Goal: Task Accomplishment & Management: Manage account settings

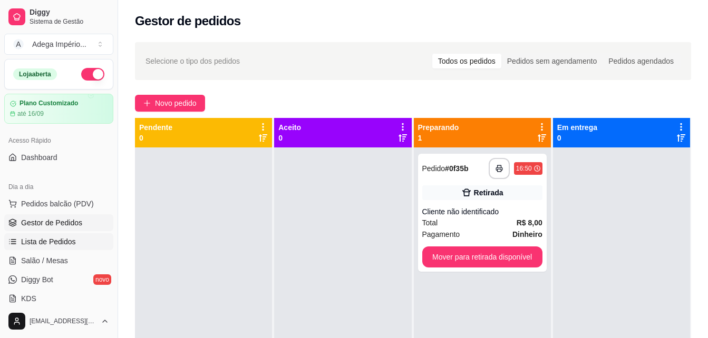
click at [79, 245] on link "Lista de Pedidos" at bounding box center [58, 241] width 109 height 17
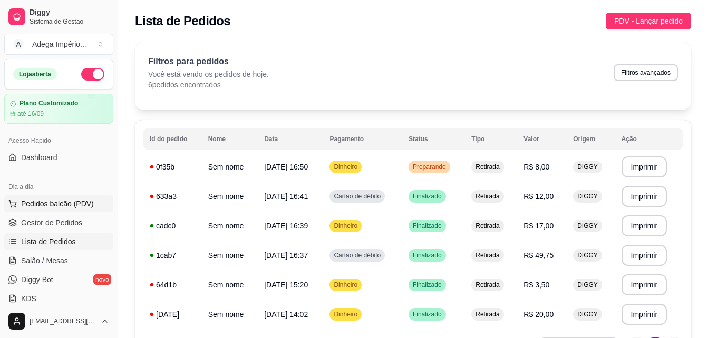
click at [67, 202] on span "Pedidos balcão (PDV)" at bounding box center [57, 204] width 73 height 11
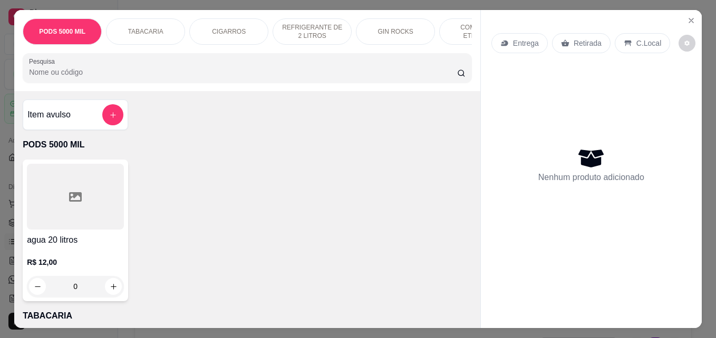
click at [565, 36] on div "Retirada" at bounding box center [581, 43] width 58 height 20
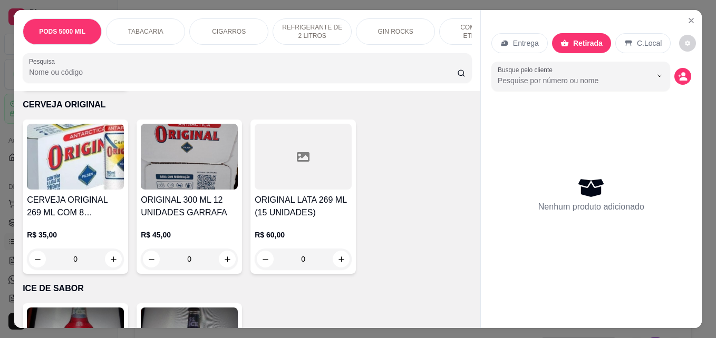
scroll to position [2898, 0]
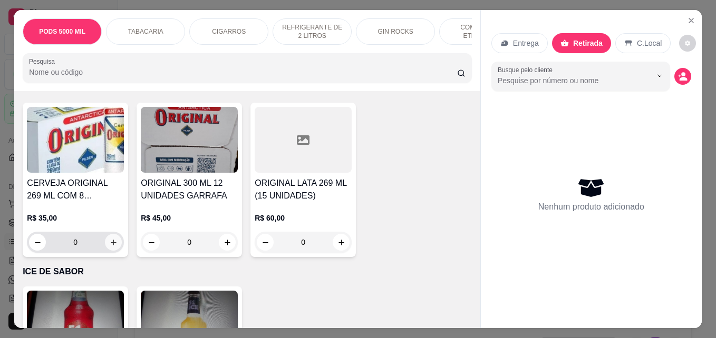
click at [110, 239] on icon "increase-product-quantity" at bounding box center [114, 243] width 8 height 8
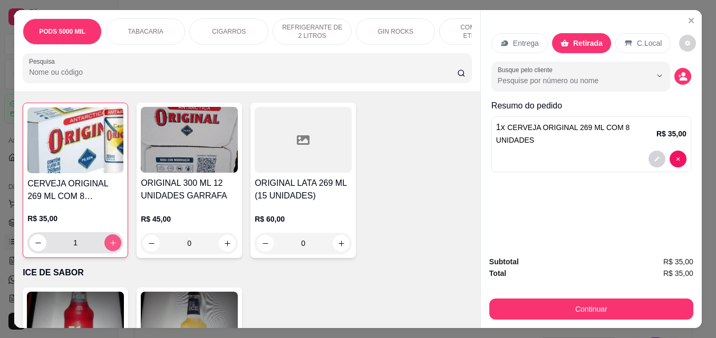
scroll to position [2899, 0]
click at [109, 239] on icon "increase-product-quantity" at bounding box center [113, 243] width 8 height 8
type input "2"
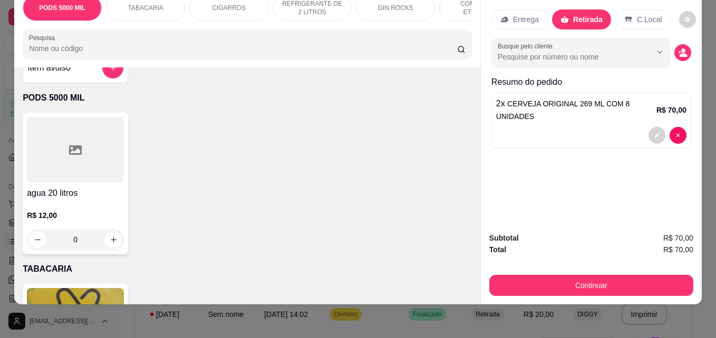
scroll to position [0, 0]
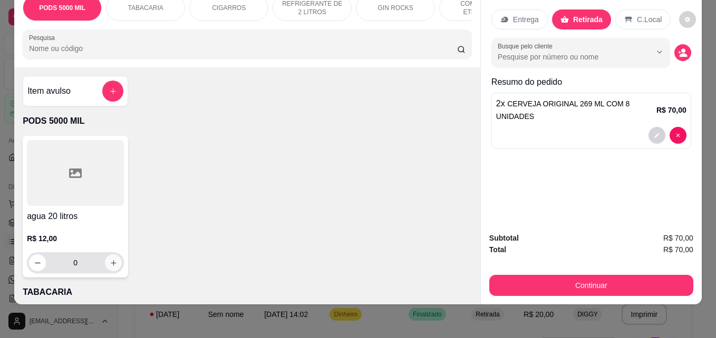
click at [110, 265] on icon "increase-product-quantity" at bounding box center [114, 263] width 8 height 8
type input "1"
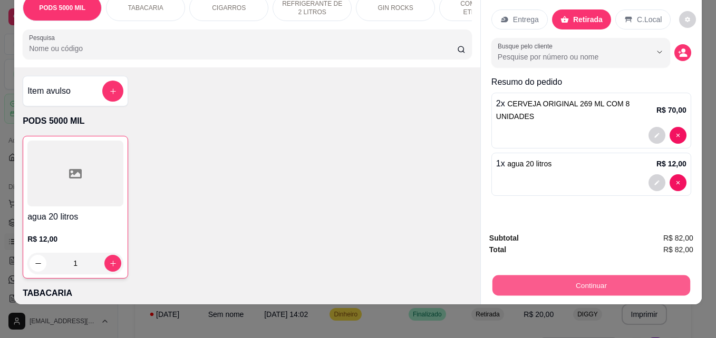
click at [570, 275] on button "Continuar" at bounding box center [591, 285] width 198 height 21
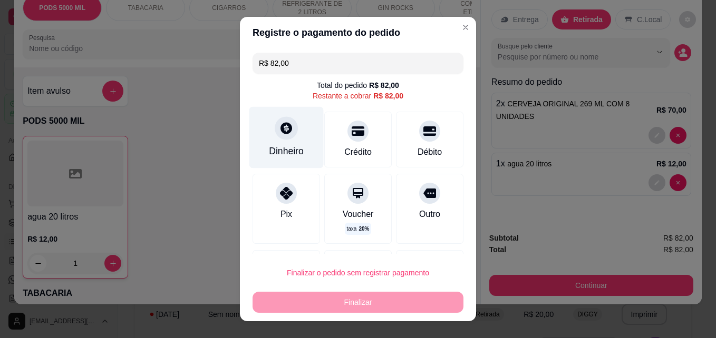
click at [278, 144] on div "Dinheiro" at bounding box center [286, 138] width 74 height 62
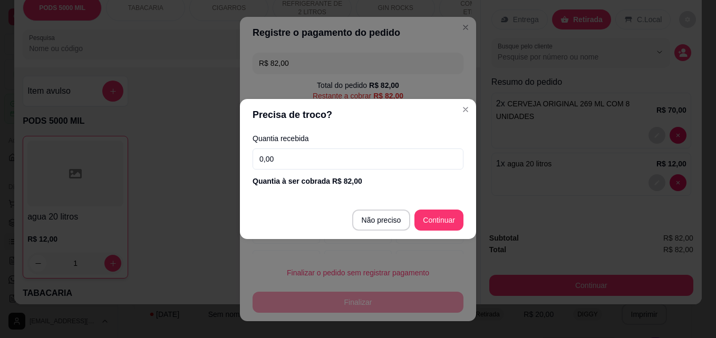
click at [345, 159] on input "0,00" at bounding box center [357, 159] width 211 height 21
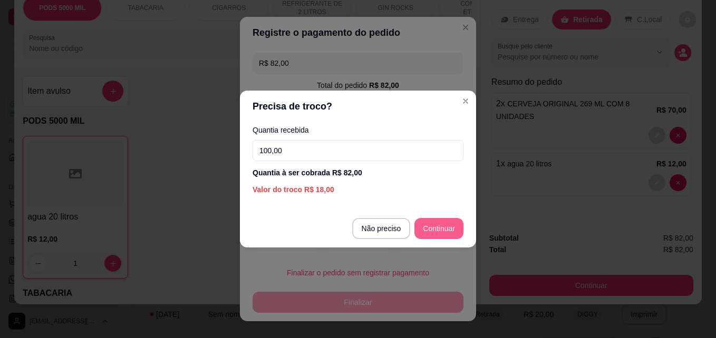
type input "100,00"
type input "R$ 0,00"
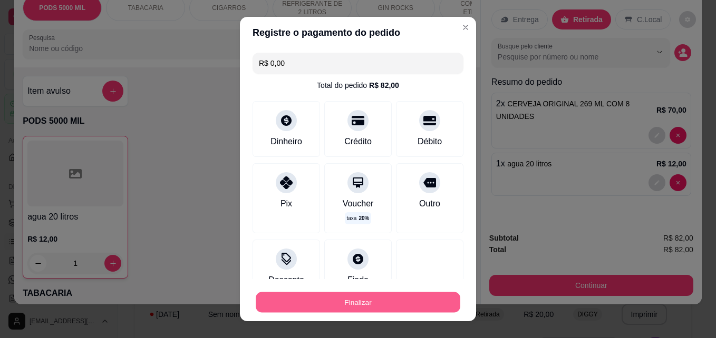
click at [370, 304] on button "Finalizar" at bounding box center [358, 302] width 204 height 21
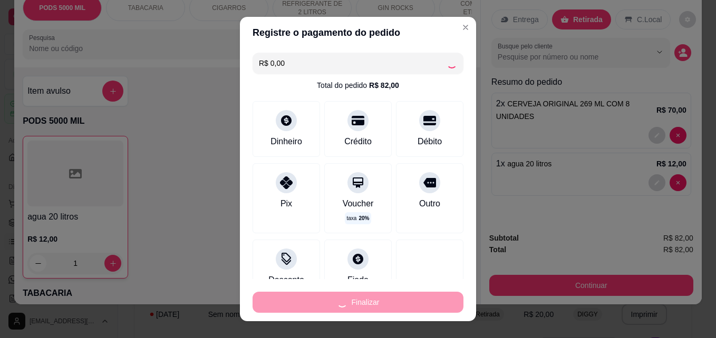
type input "0"
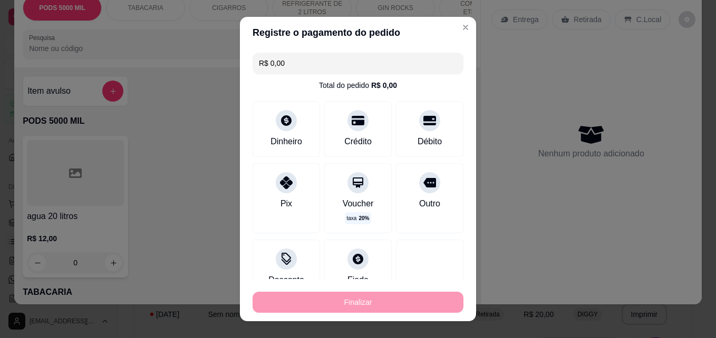
type input "-R$ 82,00"
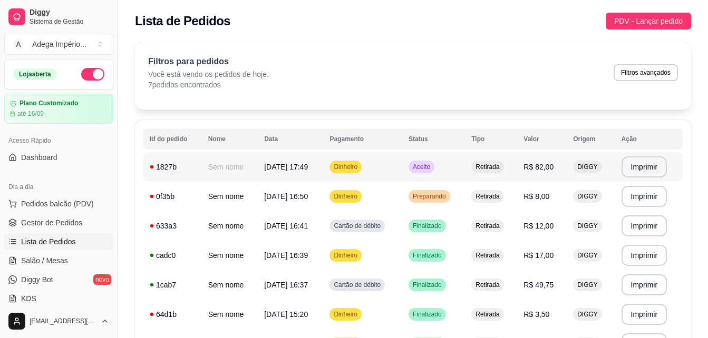
click at [439, 175] on td "Aceito" at bounding box center [433, 167] width 63 height 30
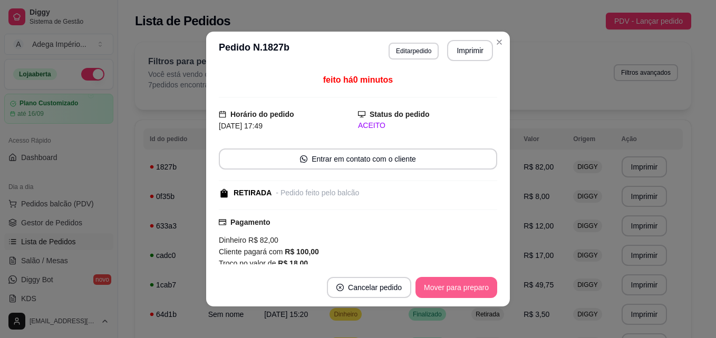
click at [449, 294] on button "Mover para preparo" at bounding box center [456, 287] width 82 height 21
click at [449, 289] on button "Mover para retirada disponível" at bounding box center [438, 287] width 116 height 21
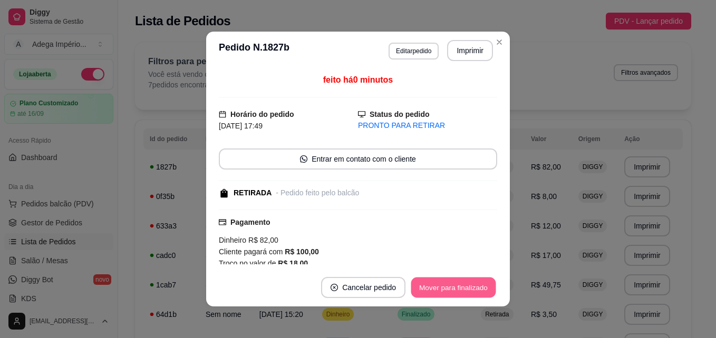
click at [449, 289] on button "Mover para finalizado" at bounding box center [453, 288] width 85 height 21
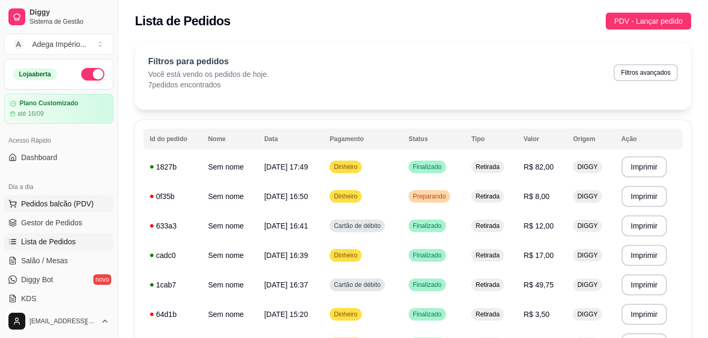
click at [71, 203] on span "Pedidos balcão (PDV)" at bounding box center [57, 204] width 73 height 11
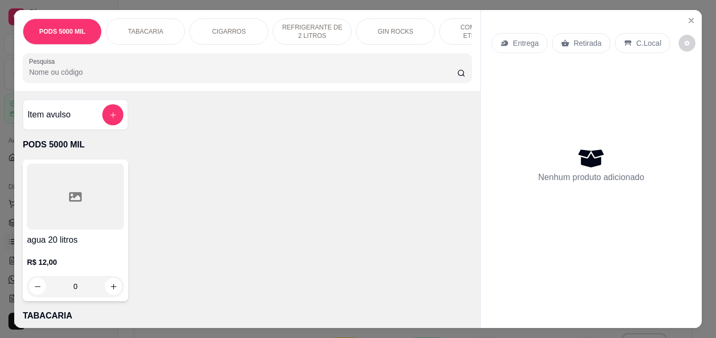
click at [579, 38] on p "Retirada" at bounding box center [587, 43] width 28 height 11
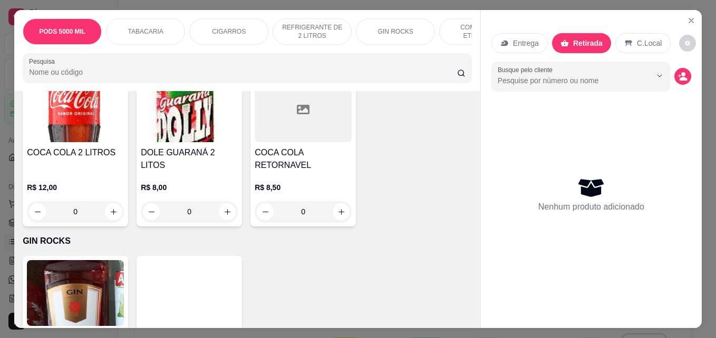
scroll to position [632, 0]
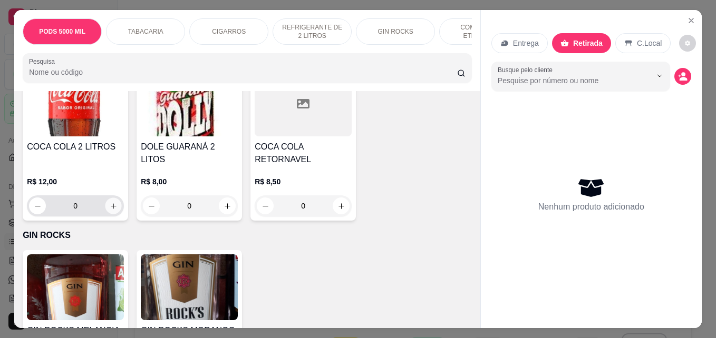
click at [111, 209] on icon "increase-product-quantity" at bounding box center [113, 205] width 5 height 5
type input "1"
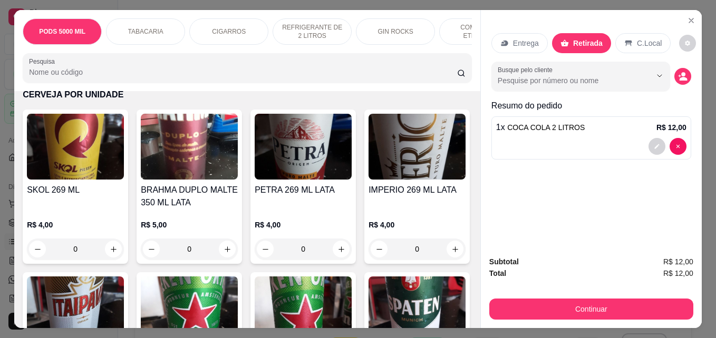
scroll to position [1476, 0]
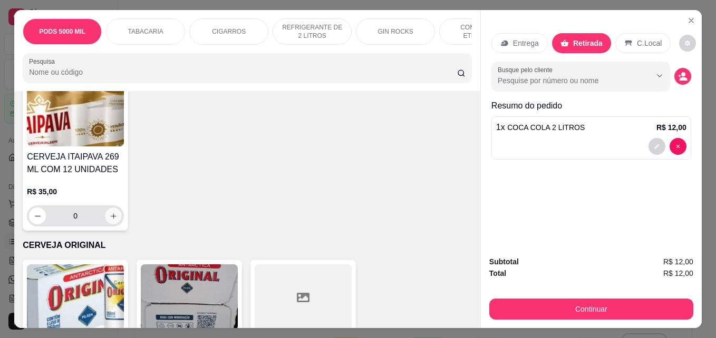
click at [110, 212] on button "increase-product-quantity" at bounding box center [113, 216] width 16 height 16
type input "1"
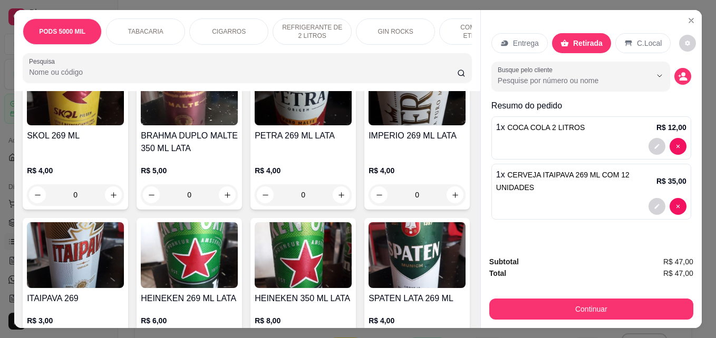
scroll to position [1476, 0]
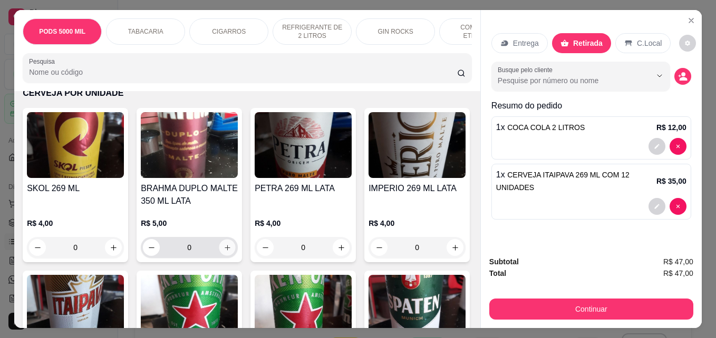
click at [224, 252] on icon "increase-product-quantity" at bounding box center [227, 248] width 8 height 8
type input "1"
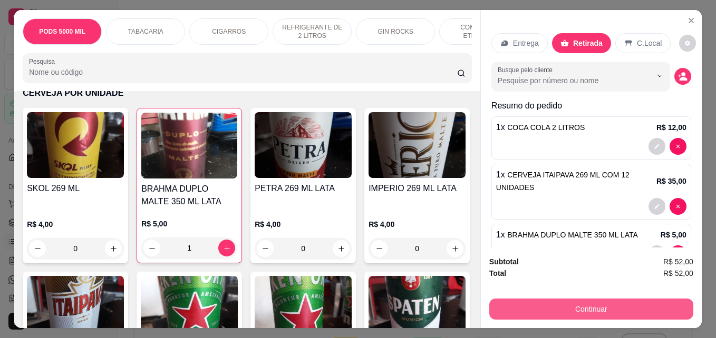
click at [545, 307] on button "Continuar" at bounding box center [591, 309] width 204 height 21
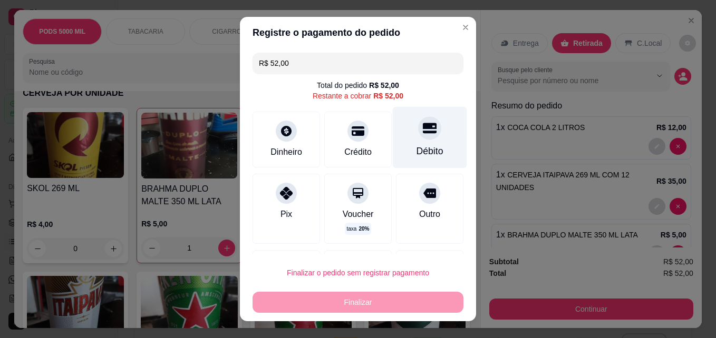
click at [405, 143] on div "Débito" at bounding box center [430, 138] width 74 height 62
type input "R$ 0,00"
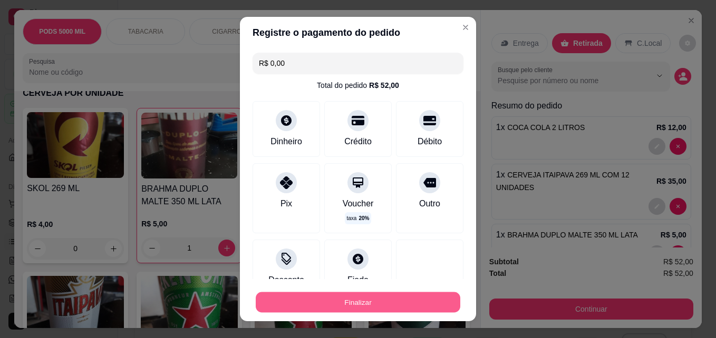
click at [344, 305] on button "Finalizar" at bounding box center [358, 302] width 204 height 21
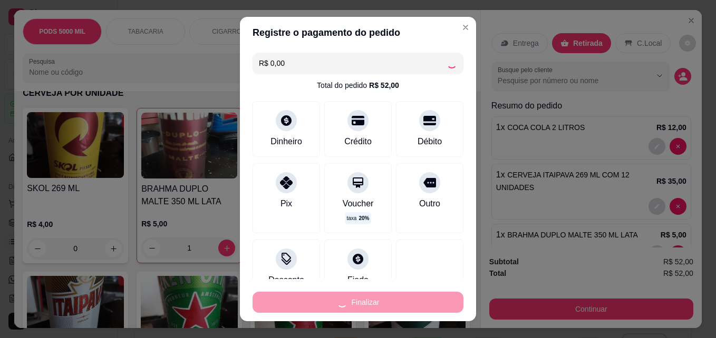
type input "0"
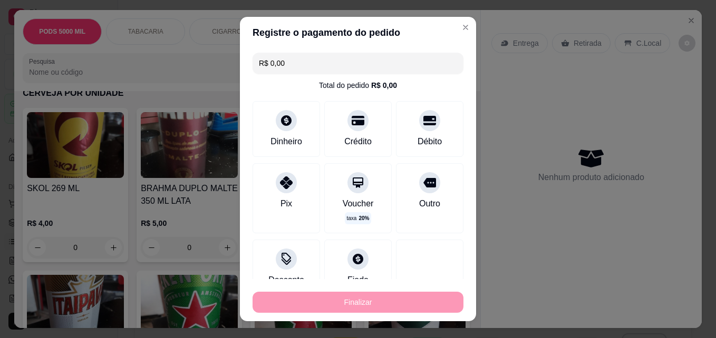
type input "-R$ 52,00"
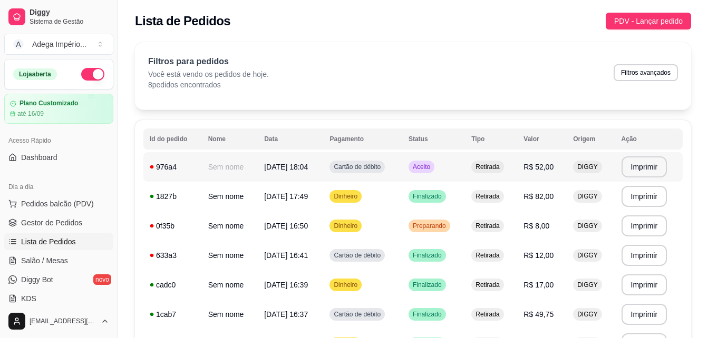
click at [464, 167] on td "Aceito" at bounding box center [433, 167] width 63 height 30
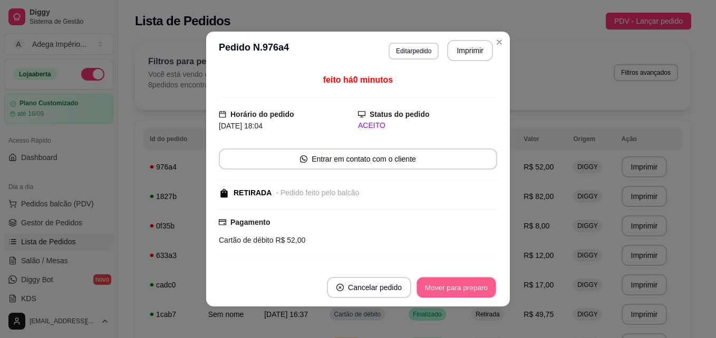
click at [442, 286] on button "Mover para preparo" at bounding box center [455, 288] width 79 height 21
click at [437, 290] on button "Mover para retirada disponível" at bounding box center [438, 288] width 113 height 21
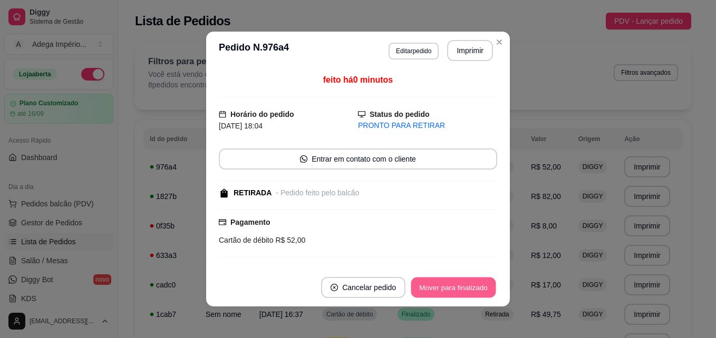
click at [437, 290] on button "Mover para finalizado" at bounding box center [453, 288] width 85 height 21
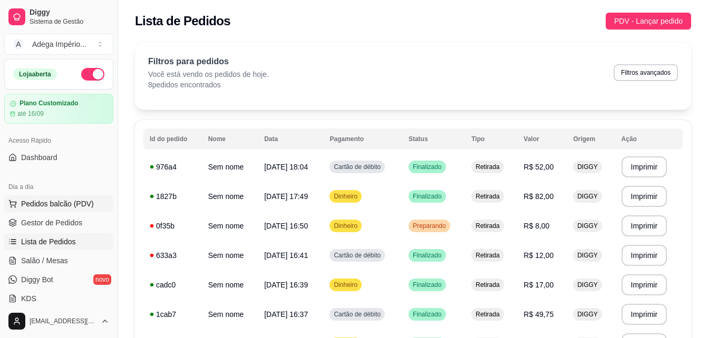
click at [84, 209] on span "Pedidos balcão (PDV)" at bounding box center [57, 204] width 73 height 11
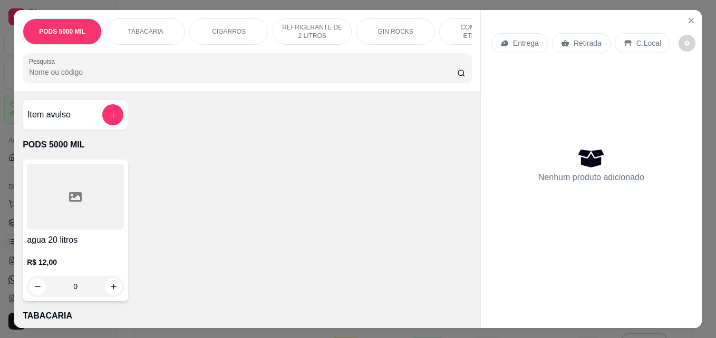
click at [582, 41] on p "Retirada" at bounding box center [587, 43] width 28 height 11
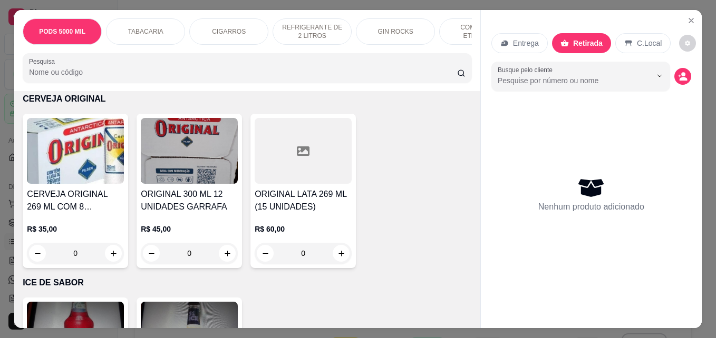
scroll to position [2898, 0]
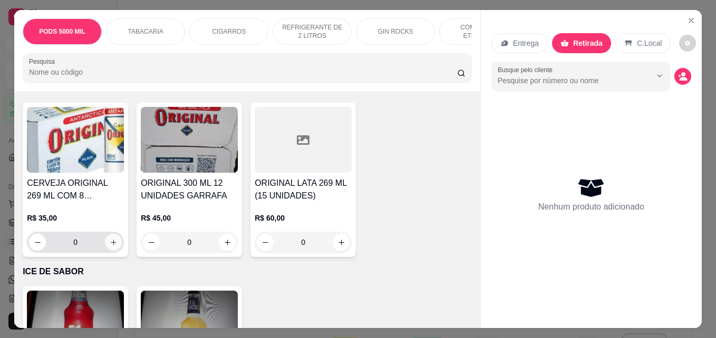
click at [111, 240] on icon "increase-product-quantity" at bounding box center [114, 243] width 6 height 6
type input "1"
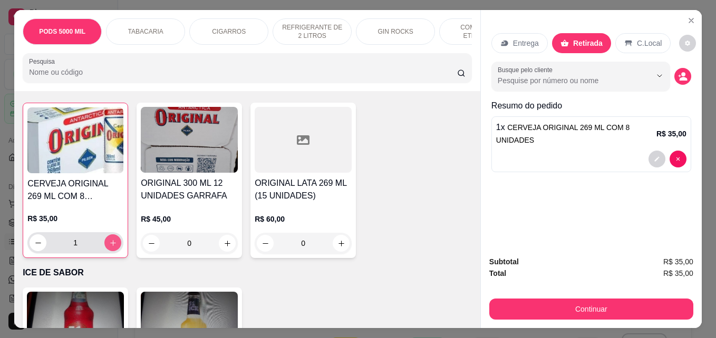
scroll to position [2899, 0]
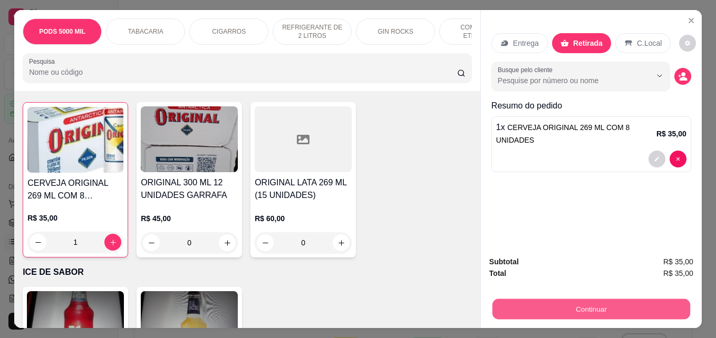
click at [599, 306] on button "Continuar" at bounding box center [591, 309] width 198 height 21
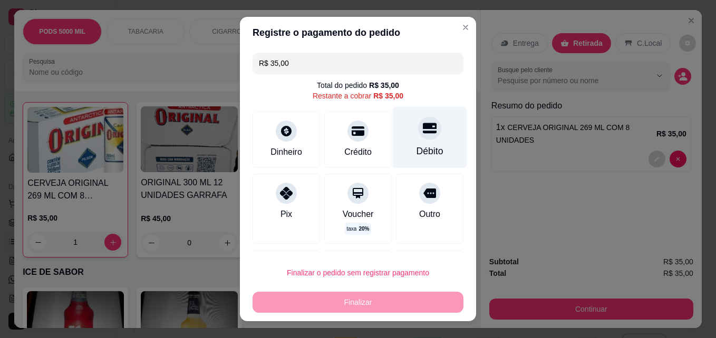
click at [418, 150] on div "Débito" at bounding box center [429, 151] width 27 height 14
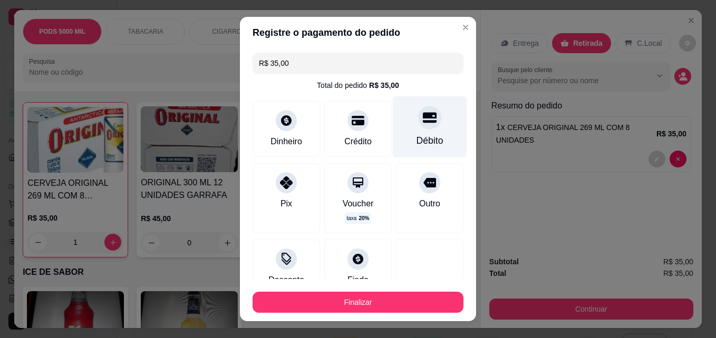
type input "R$ 0,00"
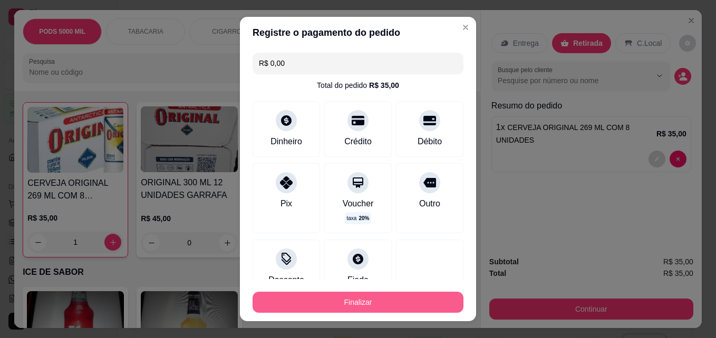
click at [366, 308] on button "Finalizar" at bounding box center [357, 302] width 211 height 21
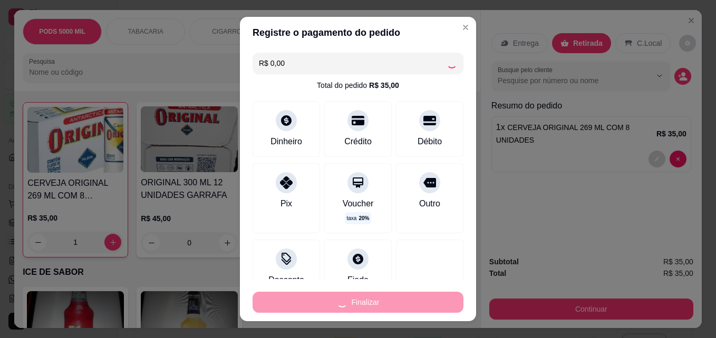
type input "0"
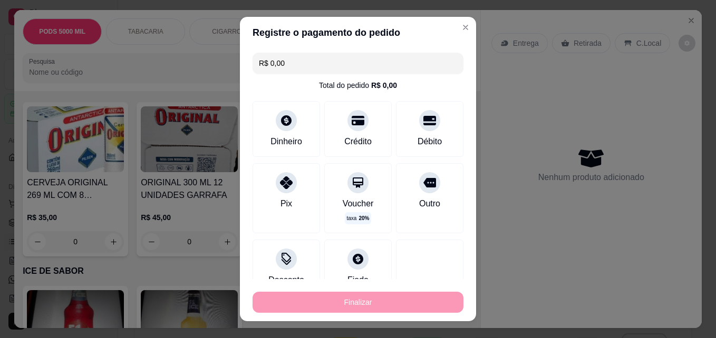
type input "-R$ 35,00"
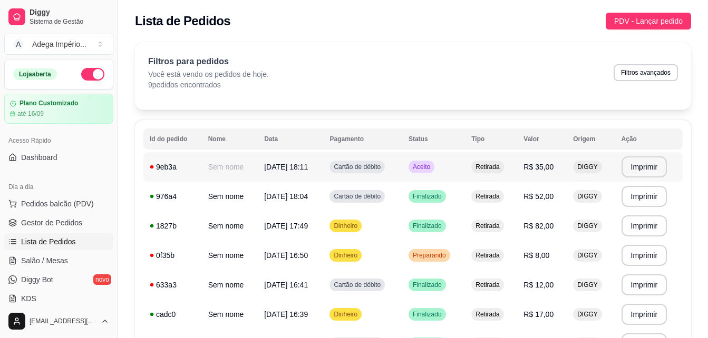
click at [458, 171] on td "Aceito" at bounding box center [433, 167] width 63 height 30
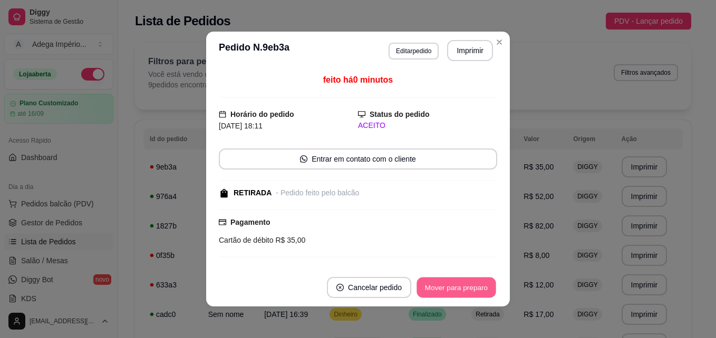
click at [451, 288] on button "Mover para preparo" at bounding box center [455, 288] width 79 height 21
click at [451, 288] on button "Mover para retirada disponível" at bounding box center [438, 287] width 116 height 21
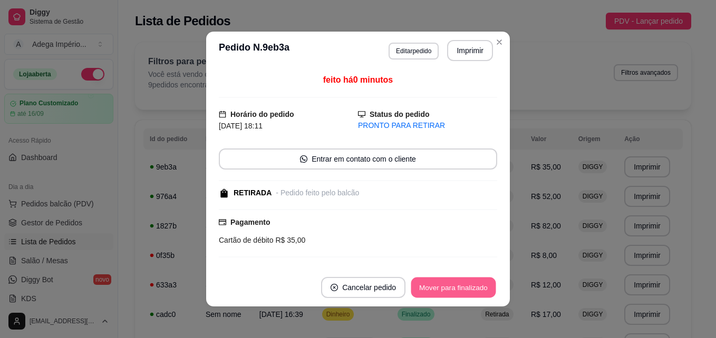
click at [451, 288] on button "Mover para finalizado" at bounding box center [453, 288] width 85 height 21
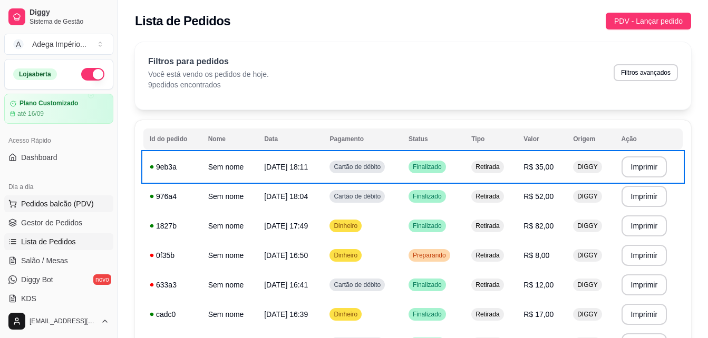
click at [79, 207] on span "Pedidos balcão (PDV)" at bounding box center [57, 204] width 73 height 11
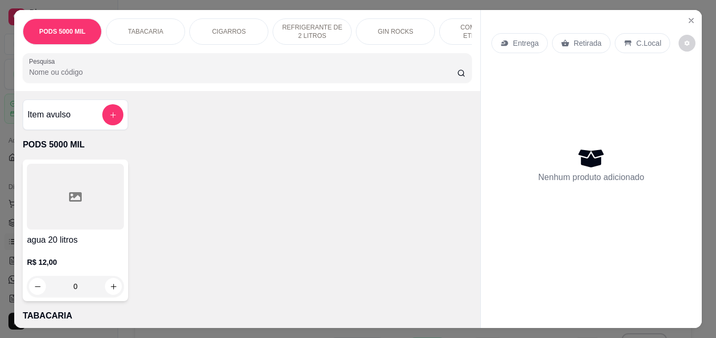
click at [589, 41] on p "Retirada" at bounding box center [587, 43] width 28 height 11
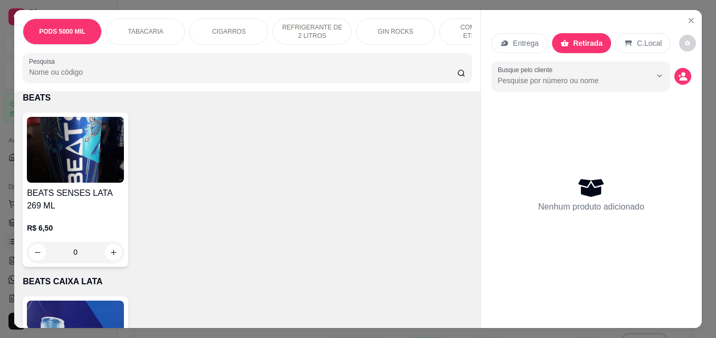
scroll to position [3583, 0]
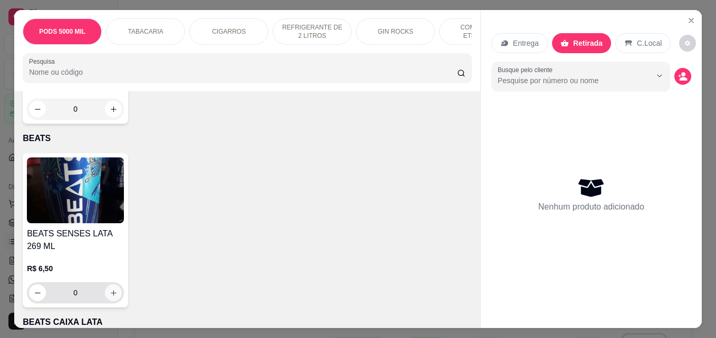
click at [112, 289] on icon "increase-product-quantity" at bounding box center [114, 293] width 8 height 8
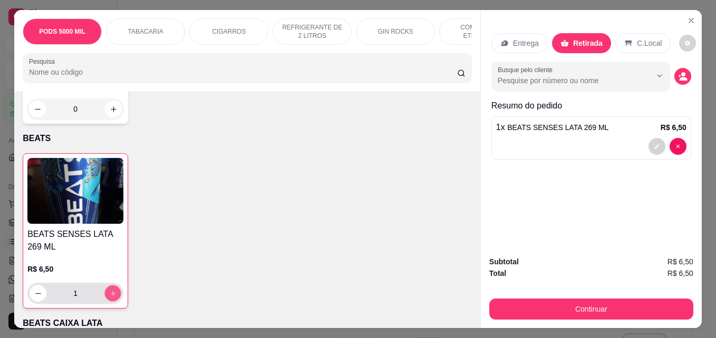
click at [112, 290] on icon "increase-product-quantity" at bounding box center [113, 294] width 8 height 8
type input "3"
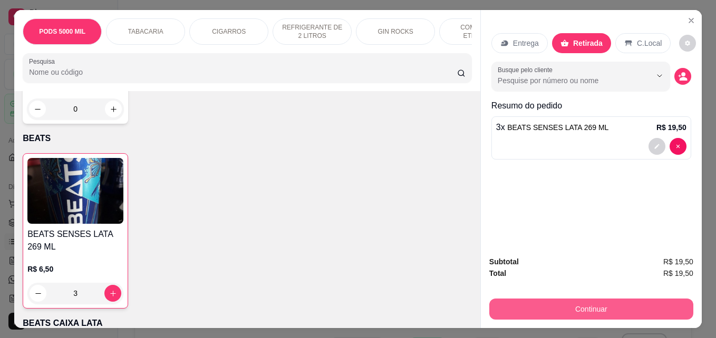
click at [629, 302] on button "Continuar" at bounding box center [591, 309] width 204 height 21
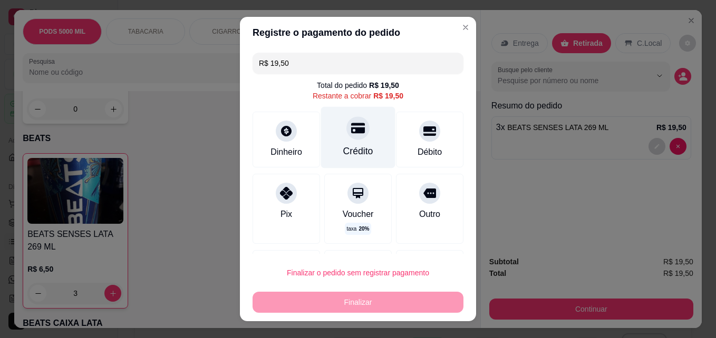
click at [344, 149] on div "Crédito" at bounding box center [358, 151] width 30 height 14
type input "R$ 0,00"
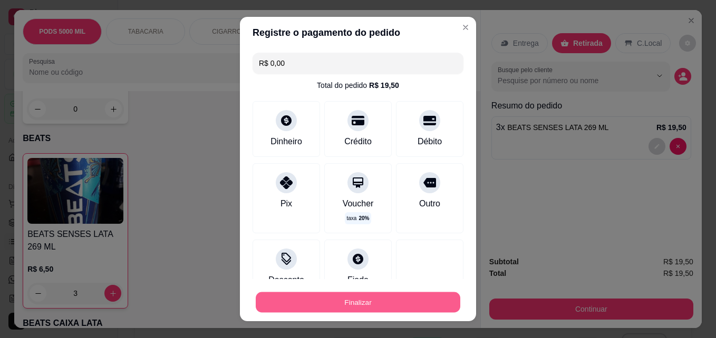
click at [348, 304] on button "Finalizar" at bounding box center [358, 302] width 204 height 21
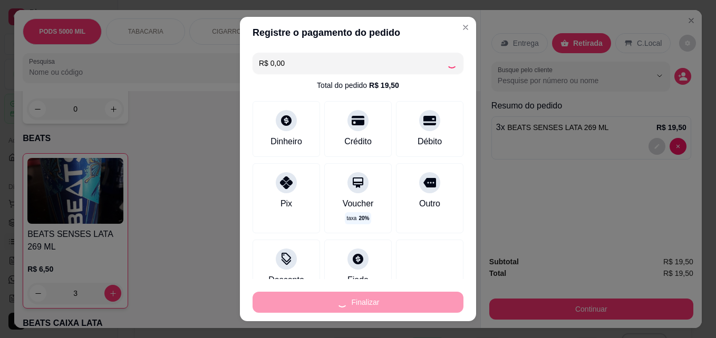
type input "0"
type input "-R$ 19,50"
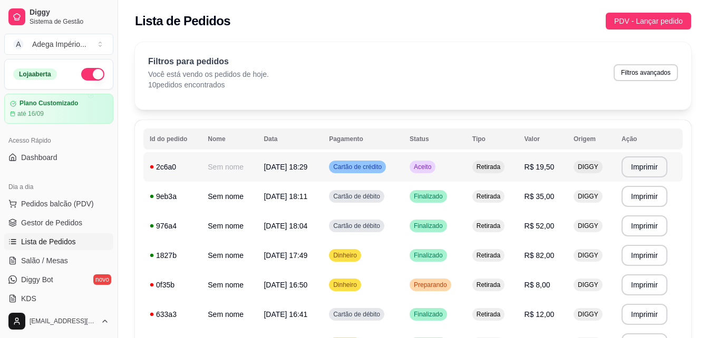
click at [465, 181] on td "Aceito" at bounding box center [434, 167] width 63 height 30
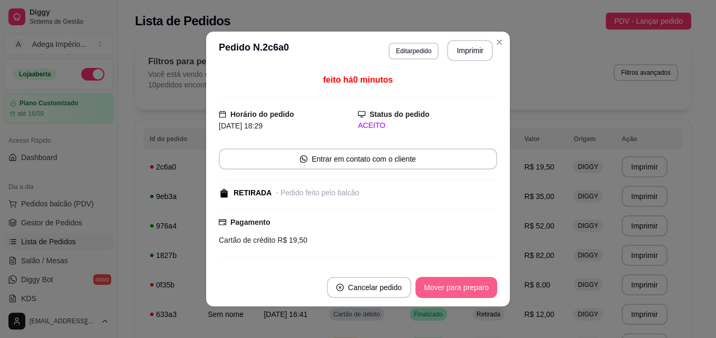
click at [418, 287] on button "Mover para preparo" at bounding box center [456, 287] width 82 height 21
click at [443, 289] on button "Mover para retirada disponível" at bounding box center [438, 287] width 116 height 21
click at [443, 289] on button "Mover para finalizado" at bounding box center [452, 287] width 87 height 21
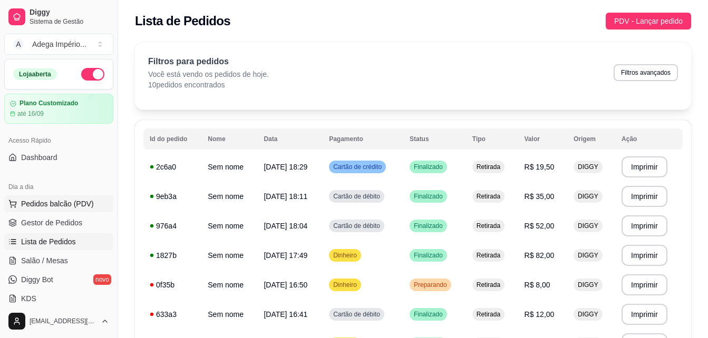
click at [64, 202] on span "Pedidos balcão (PDV)" at bounding box center [57, 204] width 73 height 11
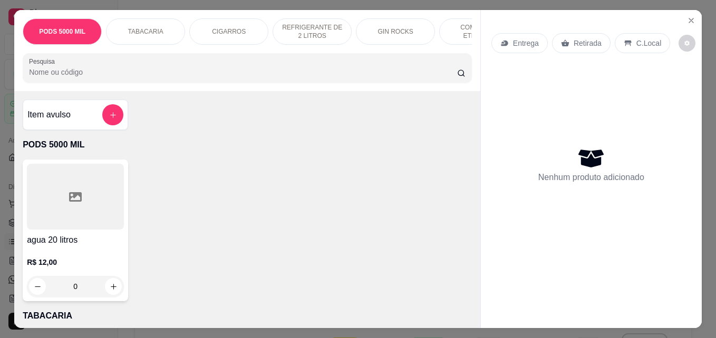
click at [561, 40] on icon at bounding box center [565, 43] width 8 height 7
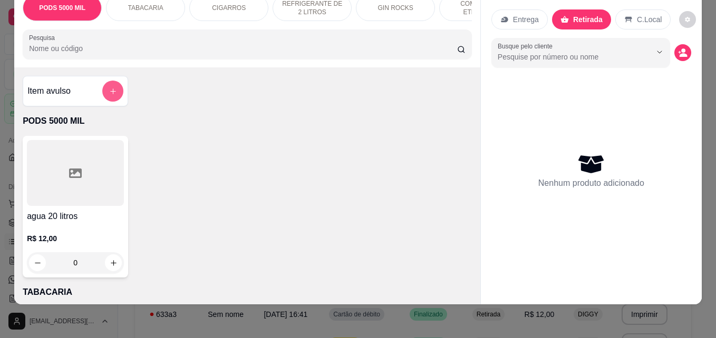
click at [109, 93] on icon "add-separate-item" at bounding box center [113, 91] width 8 height 8
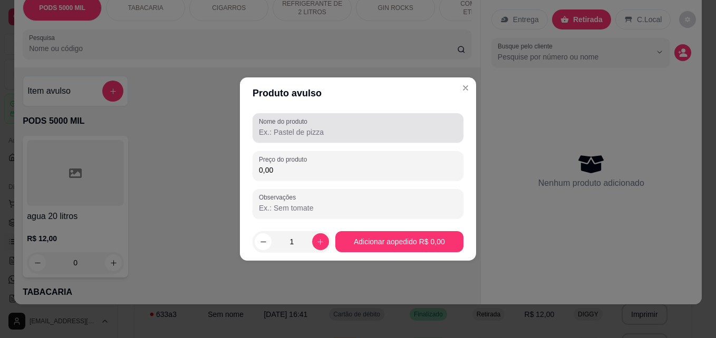
click at [357, 125] on div at bounding box center [358, 128] width 198 height 21
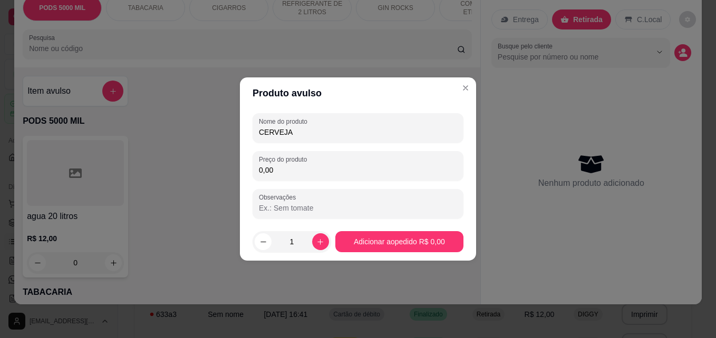
type input "CERVEJA"
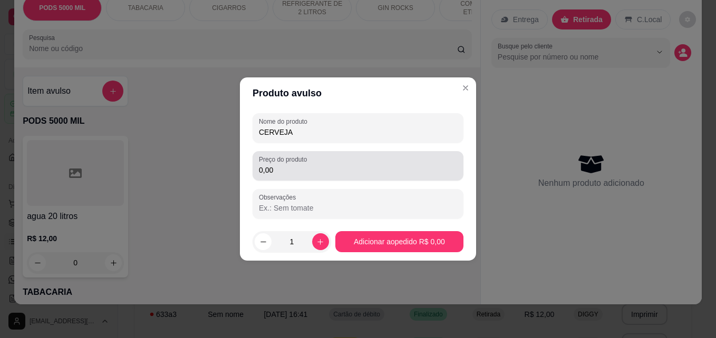
click at [378, 154] on div "Preço do produto 0,00" at bounding box center [357, 166] width 211 height 30
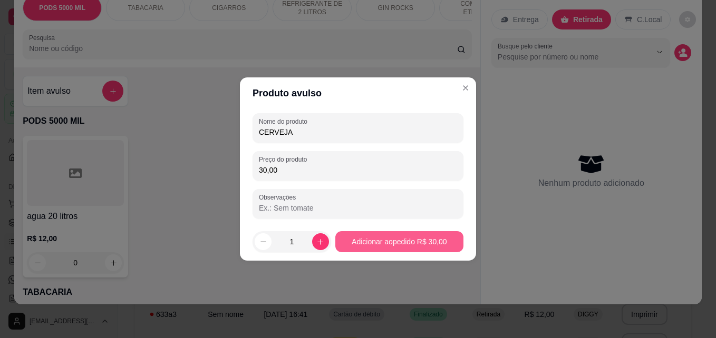
type input "30,00"
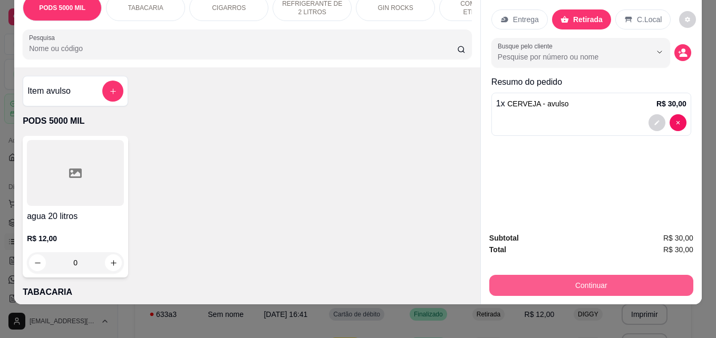
click at [563, 282] on button "Continuar" at bounding box center [591, 285] width 204 height 21
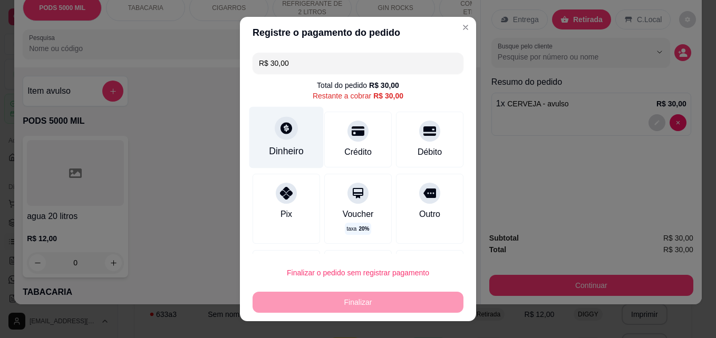
click at [280, 124] on icon at bounding box center [286, 129] width 12 height 12
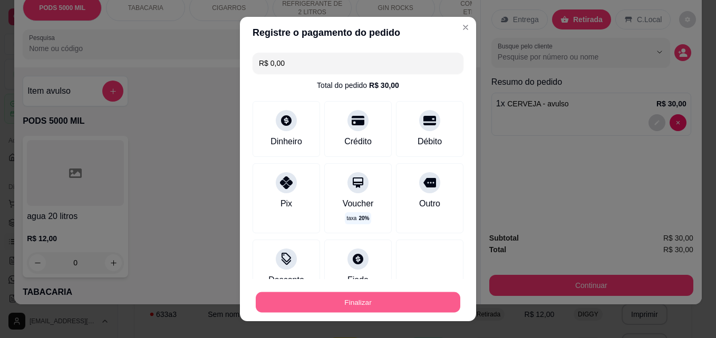
click at [359, 302] on button "Finalizar" at bounding box center [358, 302] width 204 height 21
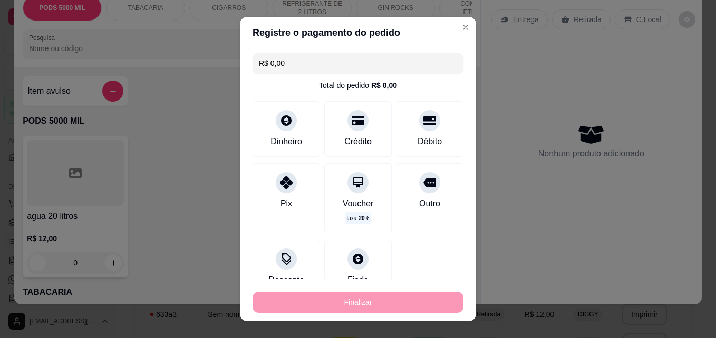
type input "-R$ 30,00"
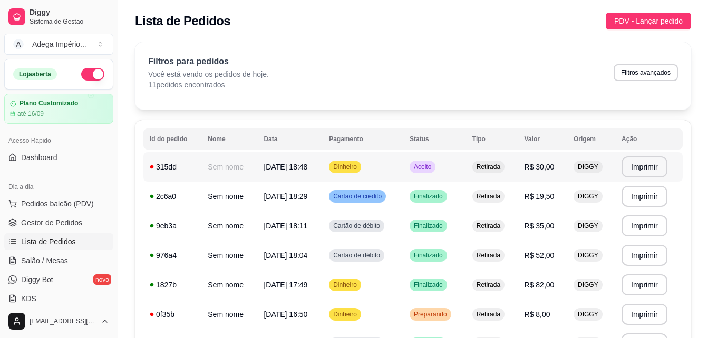
click at [435, 172] on div "Aceito" at bounding box center [422, 167] width 26 height 13
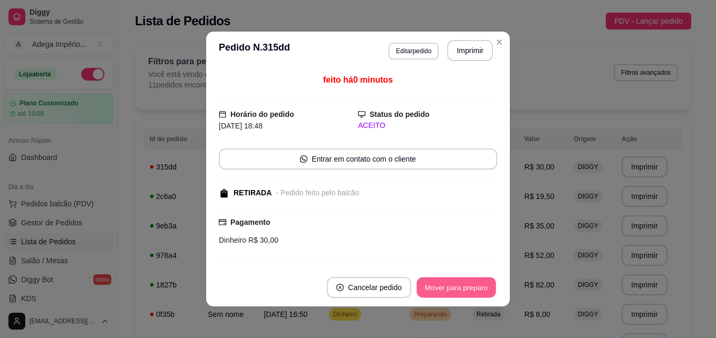
click at [451, 298] on button "Mover para preparo" at bounding box center [455, 288] width 79 height 21
click at [451, 289] on button "Mover para retirada disponível" at bounding box center [438, 288] width 113 height 21
click at [451, 289] on button "Mover para finalizado" at bounding box center [453, 288] width 85 height 21
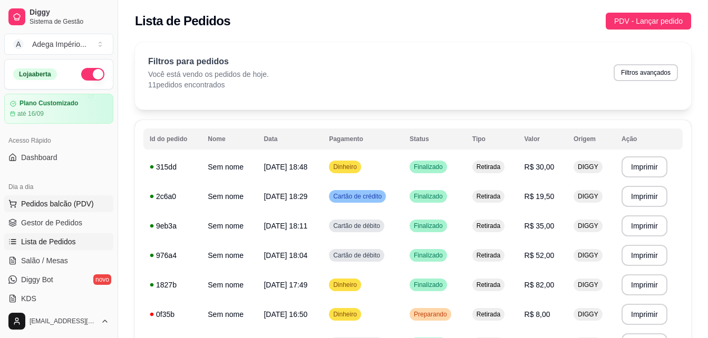
click at [82, 197] on button "Pedidos balcão (PDV)" at bounding box center [58, 203] width 109 height 17
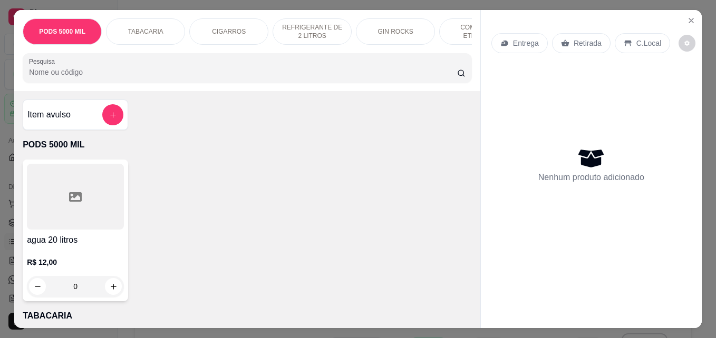
click at [576, 46] on div "Retirada" at bounding box center [581, 43] width 58 height 20
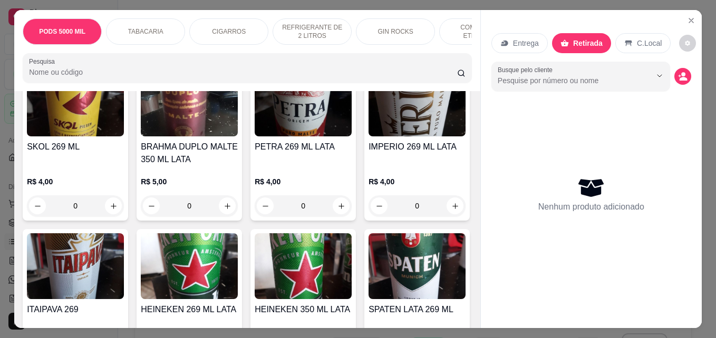
scroll to position [1475, 0]
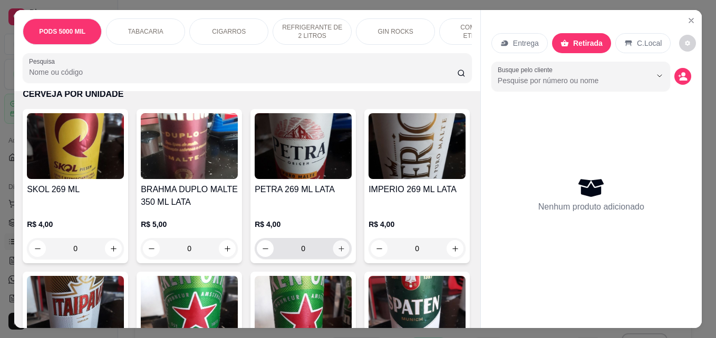
click at [339, 251] on icon "increase-product-quantity" at bounding box center [340, 248] width 5 height 5
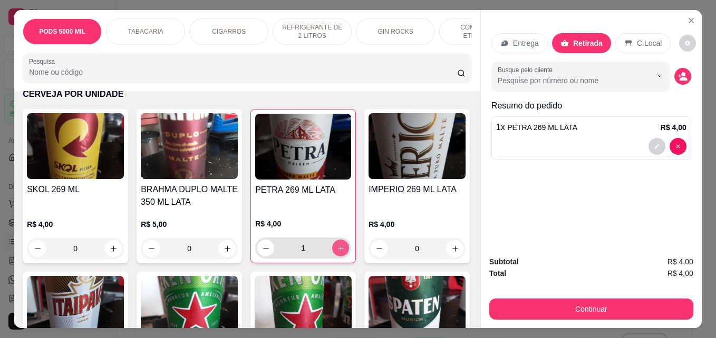
click at [339, 252] on icon "increase-product-quantity" at bounding box center [341, 249] width 8 height 8
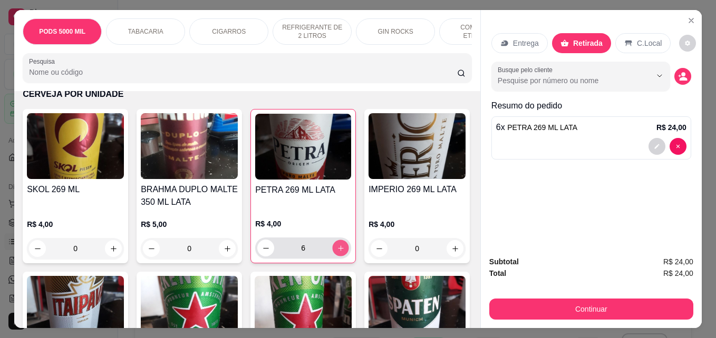
click at [339, 252] on icon "increase-product-quantity" at bounding box center [341, 249] width 8 height 8
type input "8"
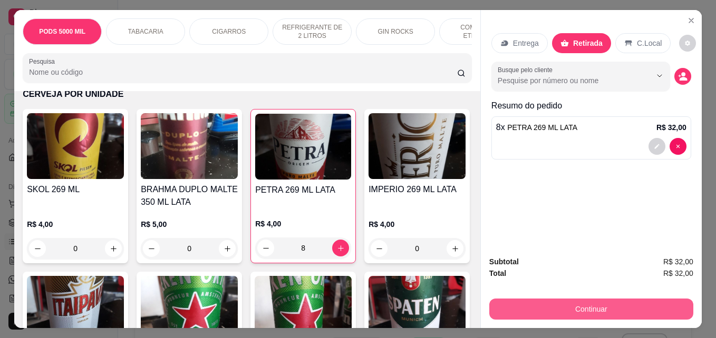
click at [564, 305] on button "Continuar" at bounding box center [591, 309] width 204 height 21
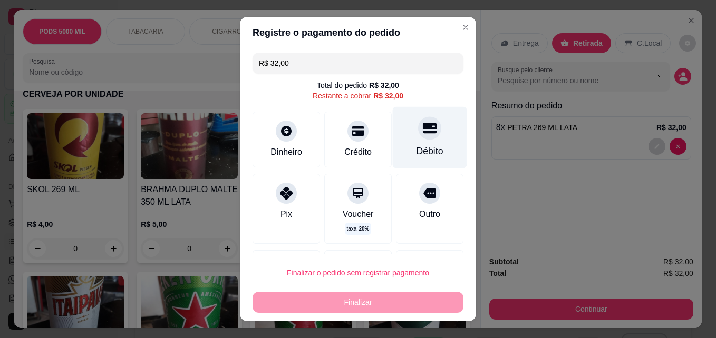
click at [416, 149] on div "Débito" at bounding box center [429, 151] width 27 height 14
type input "R$ 0,00"
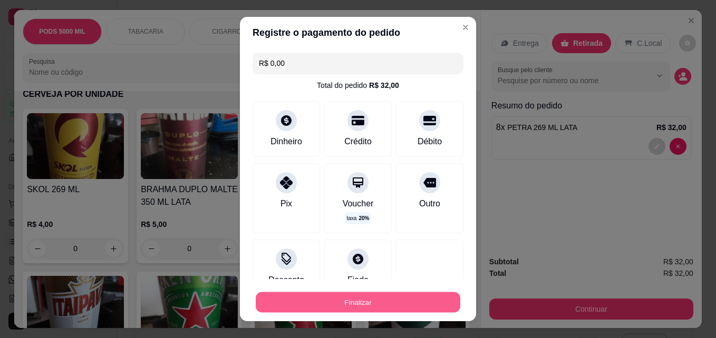
click at [375, 300] on button "Finalizar" at bounding box center [358, 302] width 204 height 21
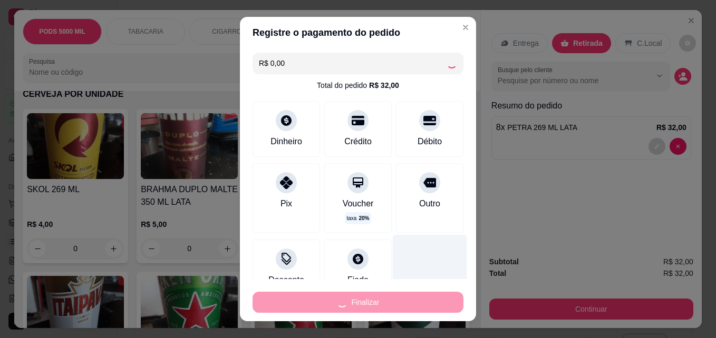
type input "0"
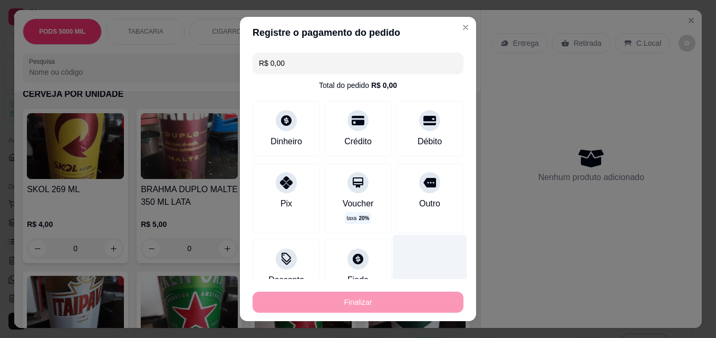
type input "-R$ 32,00"
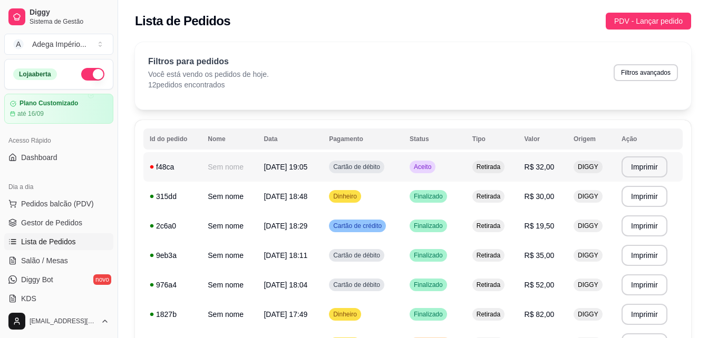
click at [453, 165] on td "Aceito" at bounding box center [434, 167] width 63 height 30
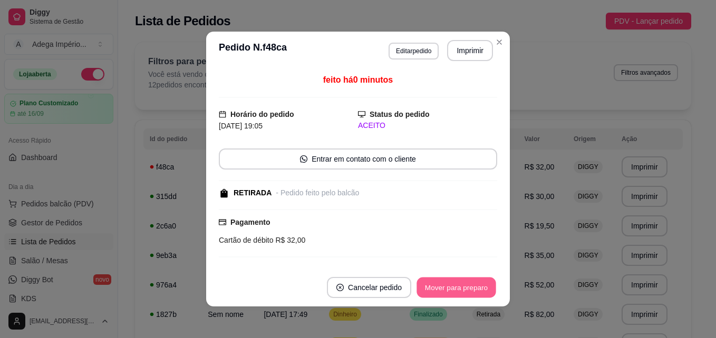
click at [446, 287] on button "Mover para preparo" at bounding box center [455, 288] width 79 height 21
click at [446, 287] on div "Mover para preparo" at bounding box center [448, 287] width 96 height 21
click at [446, 287] on button "Mover para retirada disponível" at bounding box center [438, 288] width 113 height 21
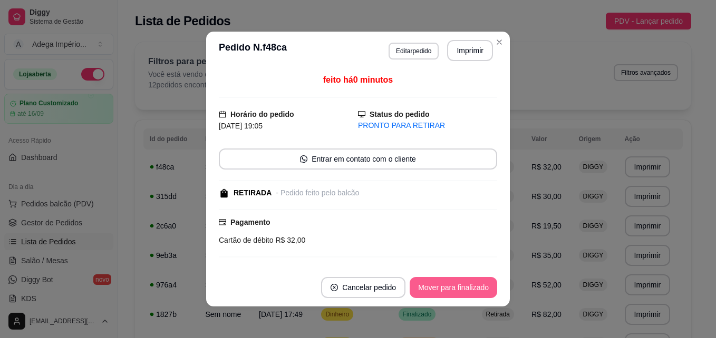
click at [443, 288] on button "Mover para finalizado" at bounding box center [452, 287] width 87 height 21
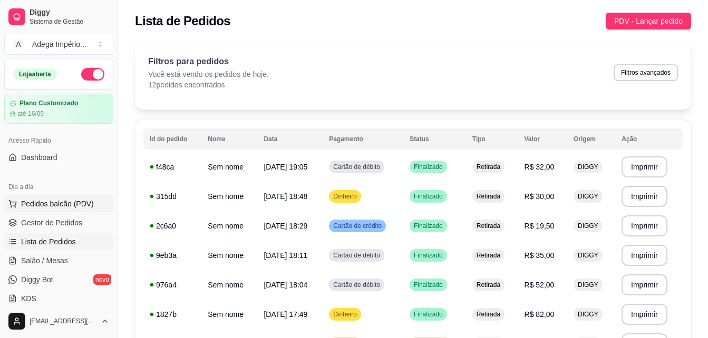
click at [82, 206] on span "Pedidos balcão (PDV)" at bounding box center [57, 204] width 73 height 11
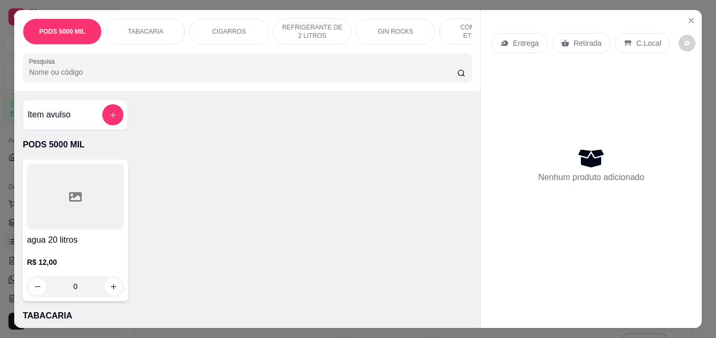
click at [574, 41] on p "Retirada" at bounding box center [587, 43] width 28 height 11
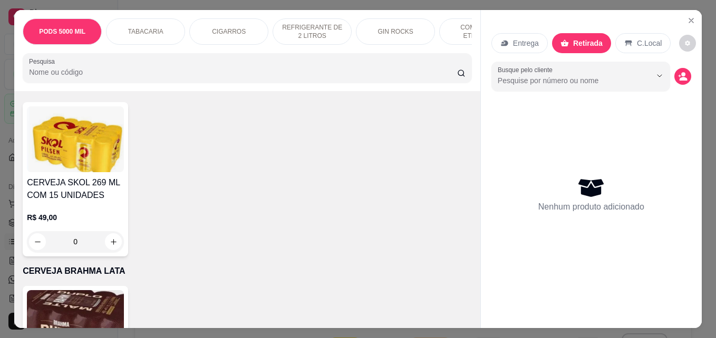
scroll to position [2002, 0]
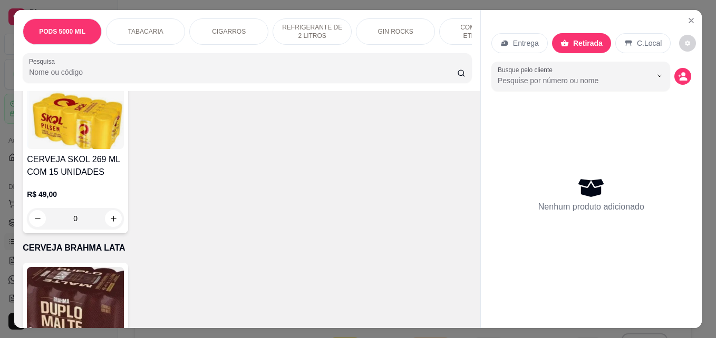
click at [89, 179] on div "R$ 49,00 0" at bounding box center [75, 204] width 97 height 51
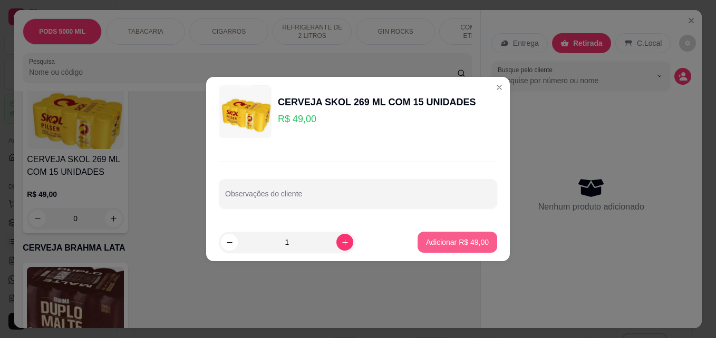
click at [448, 239] on p "Adicionar R$ 49,00" at bounding box center [457, 242] width 63 height 11
type input "1"
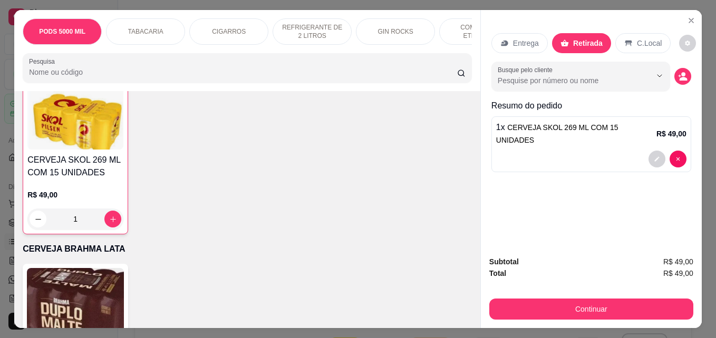
scroll to position [2003, 0]
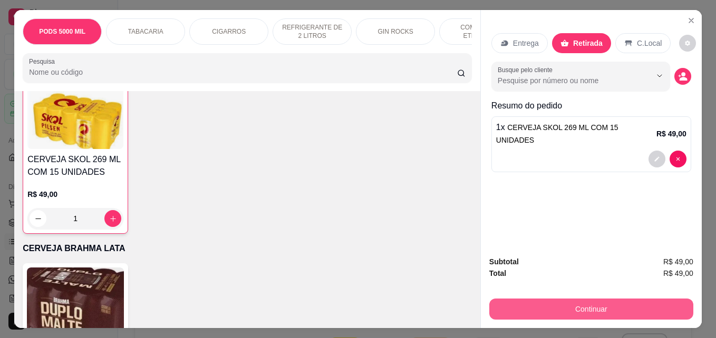
click at [591, 304] on button "Continuar" at bounding box center [591, 309] width 204 height 21
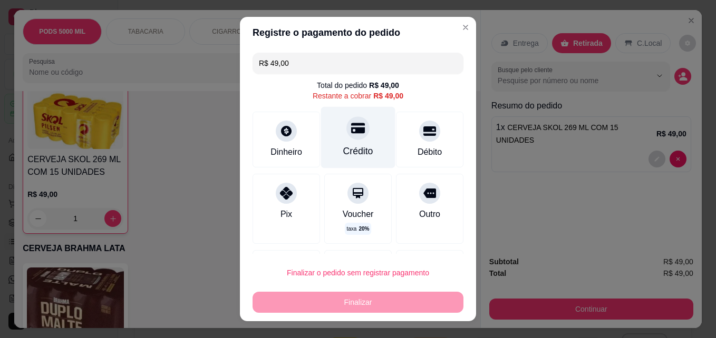
click at [360, 145] on div "Crédito" at bounding box center [358, 151] width 30 height 14
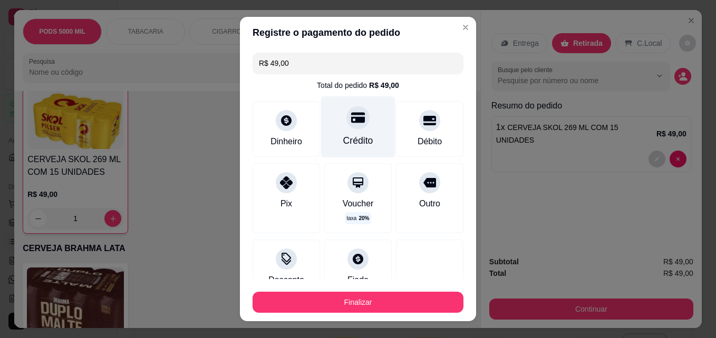
type input "R$ 0,00"
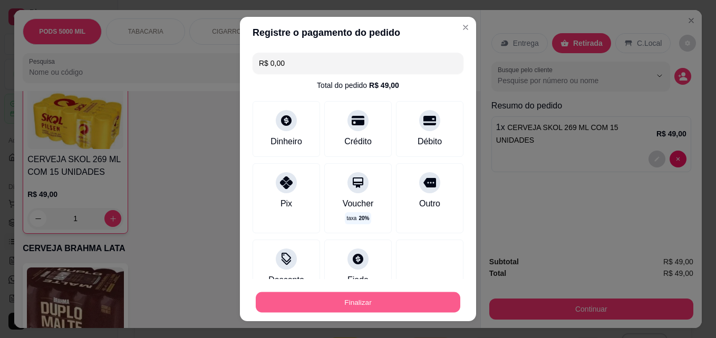
click at [386, 302] on button "Finalizar" at bounding box center [358, 302] width 204 height 21
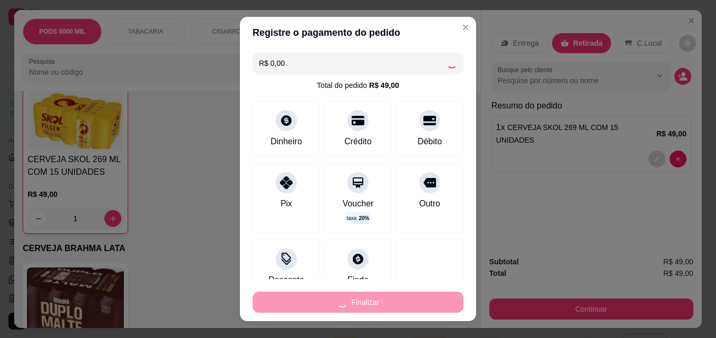
type input "0"
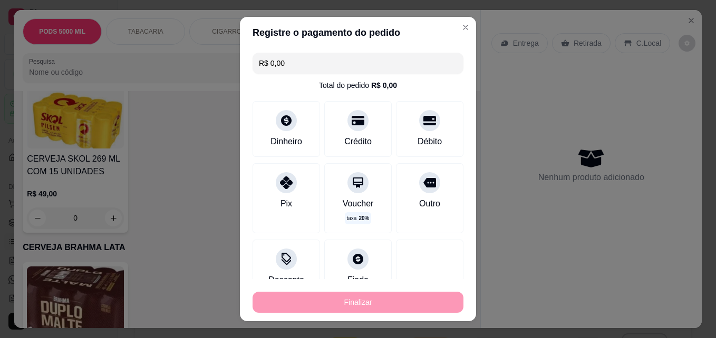
type input "-R$ 49,00"
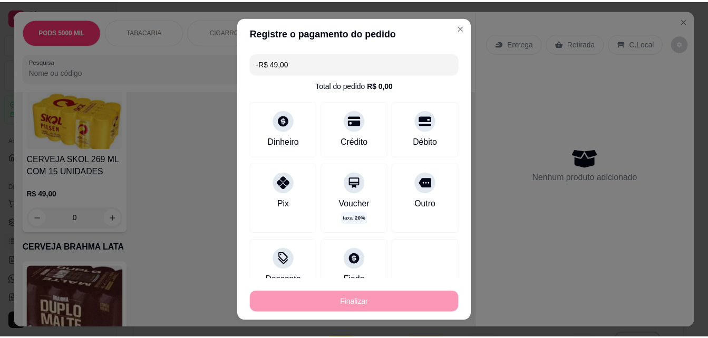
scroll to position [2002, 0]
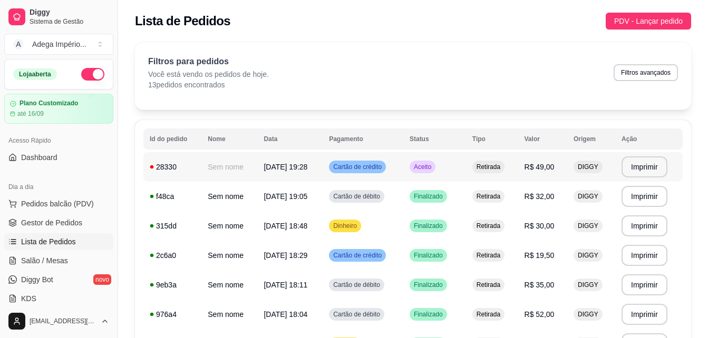
click at [378, 172] on div "Cartão de crédito" at bounding box center [357, 167] width 57 height 13
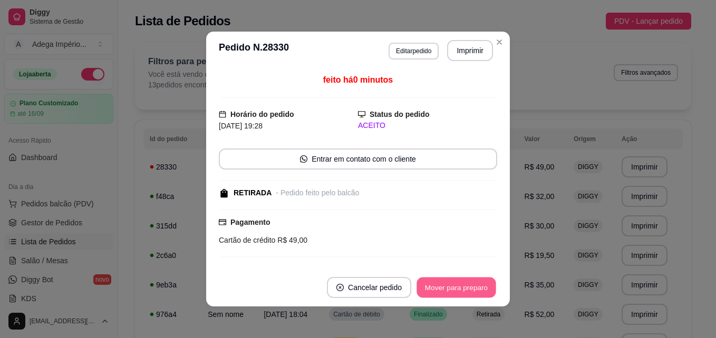
click at [445, 286] on button "Mover para preparo" at bounding box center [455, 288] width 79 height 21
click at [445, 286] on button "Mover para retirada disponível" at bounding box center [438, 288] width 113 height 21
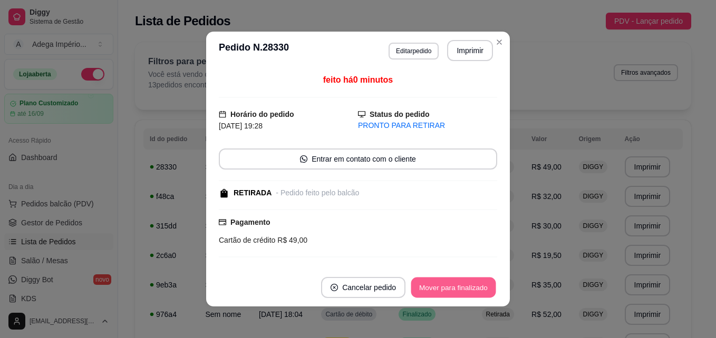
click at [447, 286] on button "Mover para finalizado" at bounding box center [453, 288] width 85 height 21
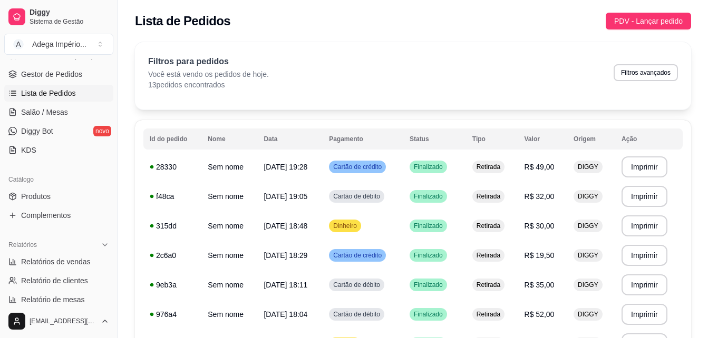
scroll to position [158, 0]
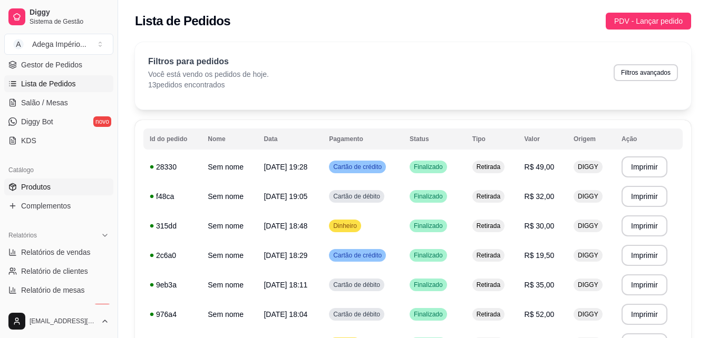
click at [68, 181] on link "Produtos" at bounding box center [58, 187] width 109 height 17
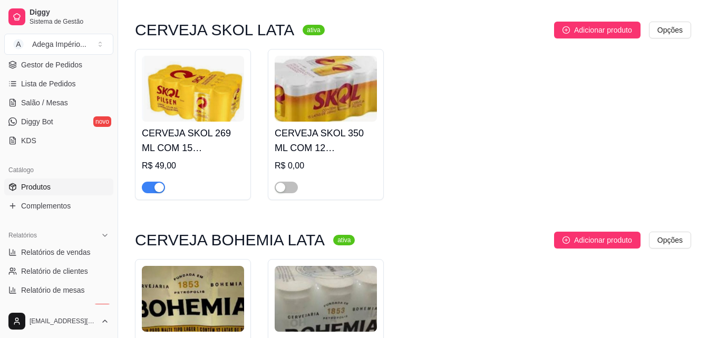
scroll to position [5691, 0]
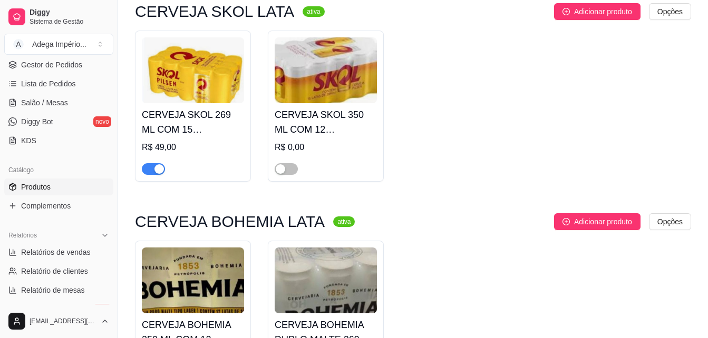
click at [214, 124] on h4 "CERVEJA SKOL 269 ML COM 15 UNIDADES" at bounding box center [193, 122] width 102 height 30
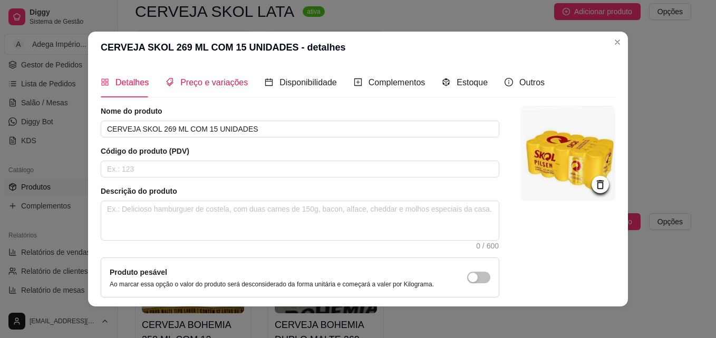
click at [210, 82] on span "Preço e variações" at bounding box center [213, 82] width 67 height 9
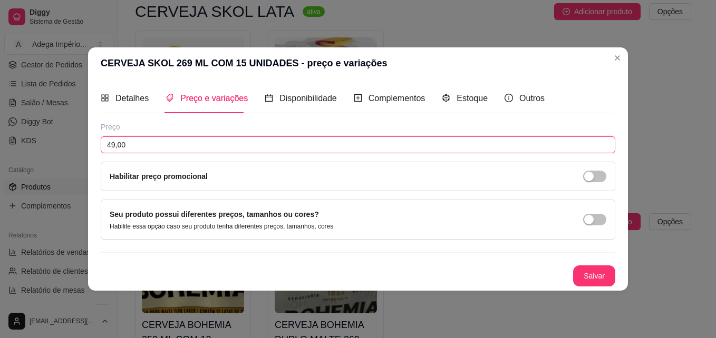
click at [226, 137] on input "49,00" at bounding box center [358, 144] width 514 height 17
type input "52,00"
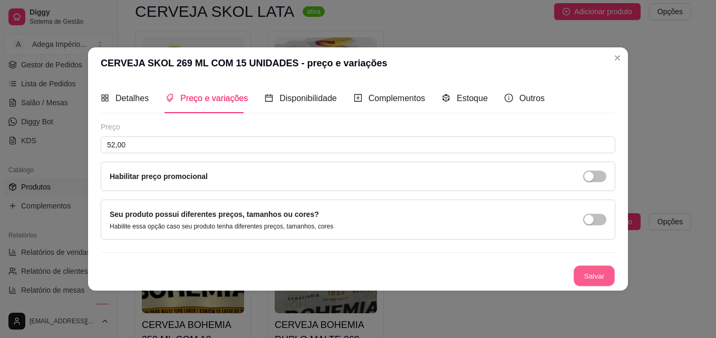
click at [605, 284] on button "Salvar" at bounding box center [593, 276] width 41 height 21
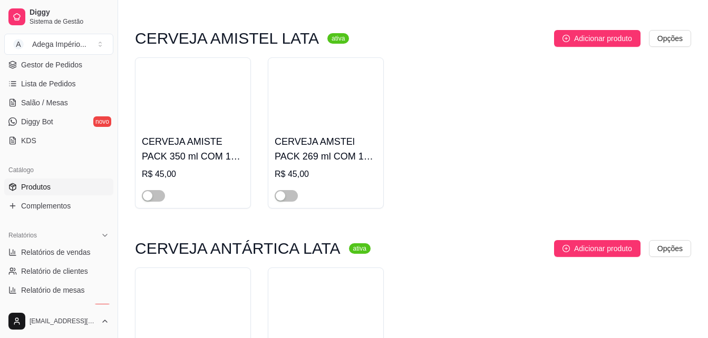
scroll to position [6481, 0]
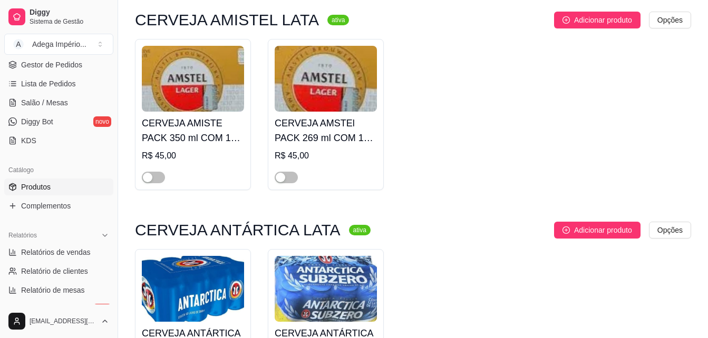
click at [173, 155] on div "R$ 45,00" at bounding box center [193, 156] width 102 height 13
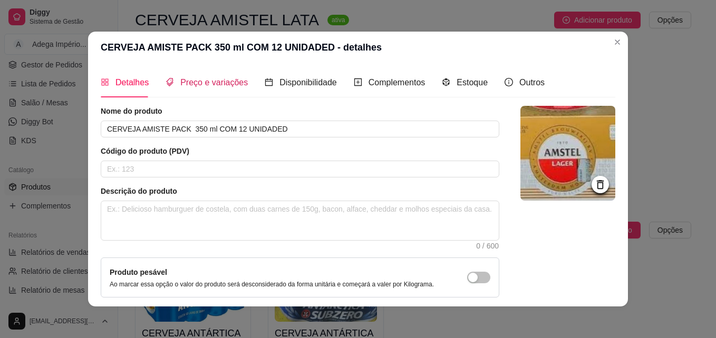
click at [205, 81] on span "Preço e variações" at bounding box center [213, 82] width 67 height 9
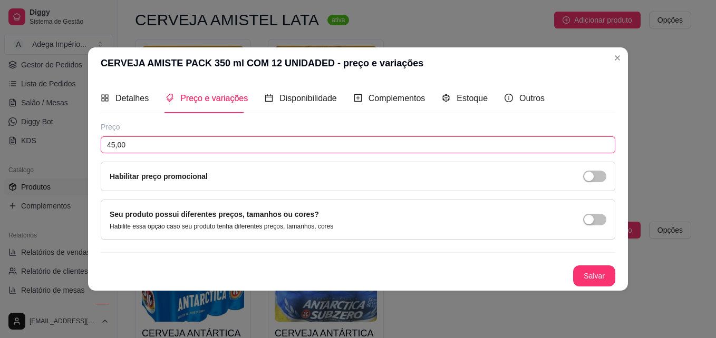
click at [202, 138] on input "45,00" at bounding box center [358, 144] width 514 height 17
type input "55,00"
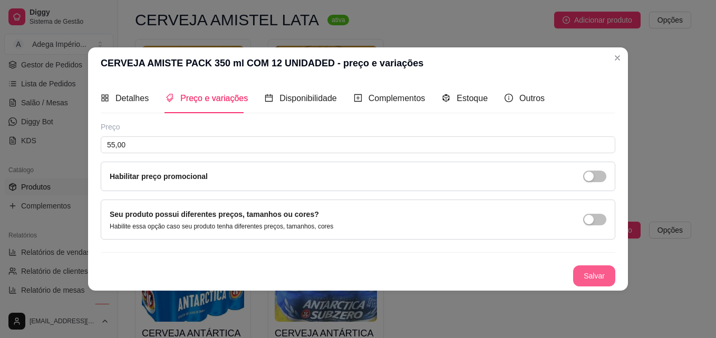
click at [599, 278] on button "Salvar" at bounding box center [594, 276] width 42 height 21
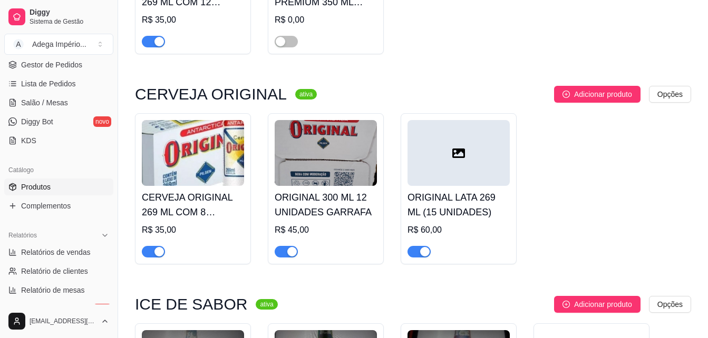
scroll to position [7746, 0]
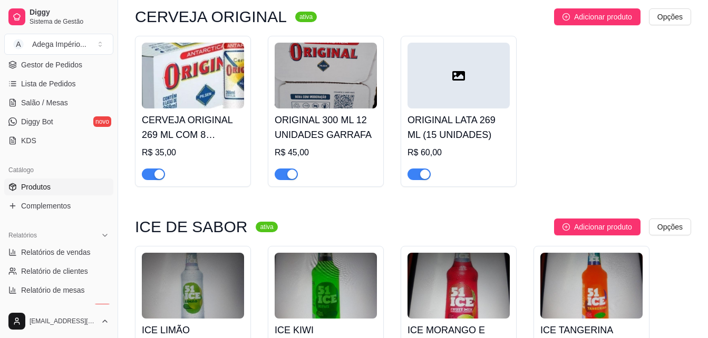
click at [425, 179] on div "button" at bounding box center [424, 174] width 9 height 9
click at [294, 179] on div "button" at bounding box center [291, 174] width 9 height 9
click at [154, 179] on div "button" at bounding box center [158, 174] width 9 height 9
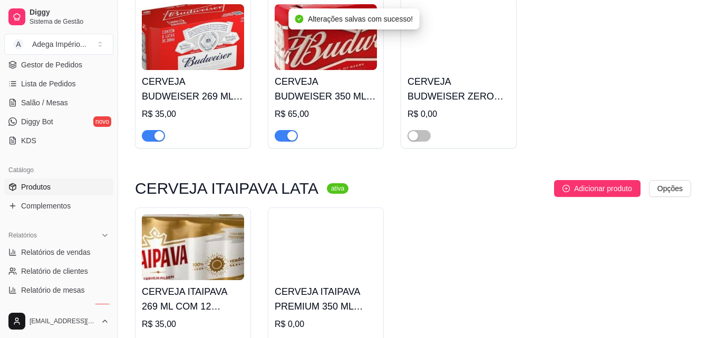
scroll to position [7272, 0]
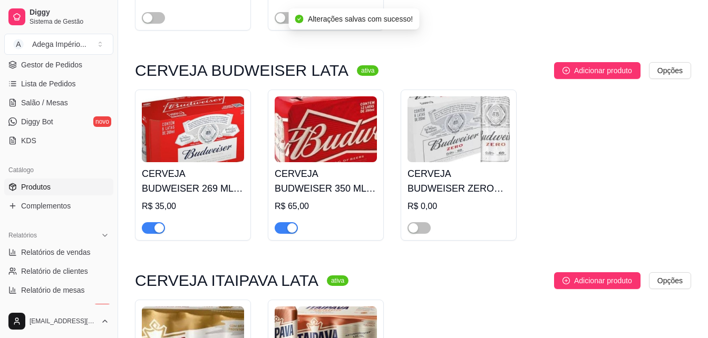
click at [286, 231] on button "button" at bounding box center [286, 228] width 23 height 12
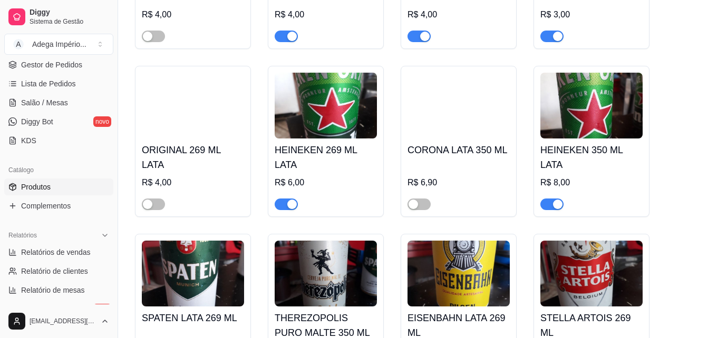
scroll to position [5059, 0]
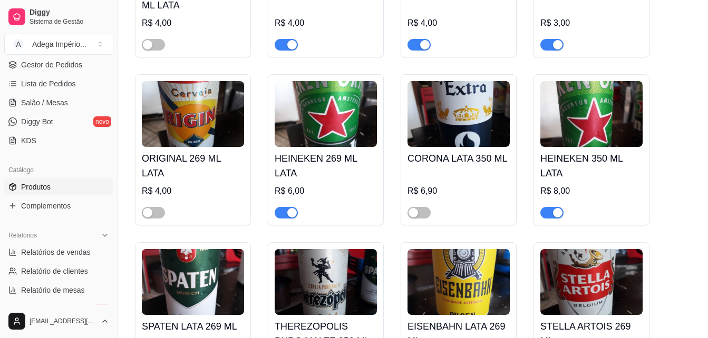
click at [559, 211] on div "button" at bounding box center [557, 212] width 9 height 9
click at [294, 209] on div "button" at bounding box center [291, 212] width 9 height 9
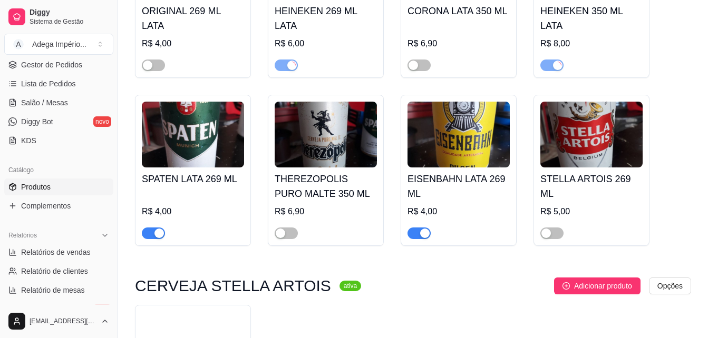
scroll to position [5217, 0]
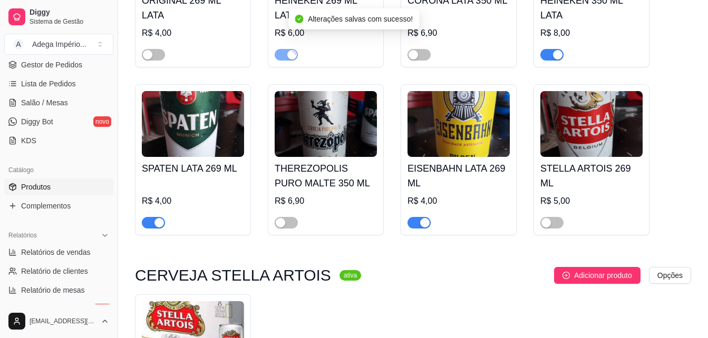
click at [160, 220] on div "button" at bounding box center [158, 222] width 9 height 9
click at [426, 221] on div "button" at bounding box center [424, 222] width 9 height 9
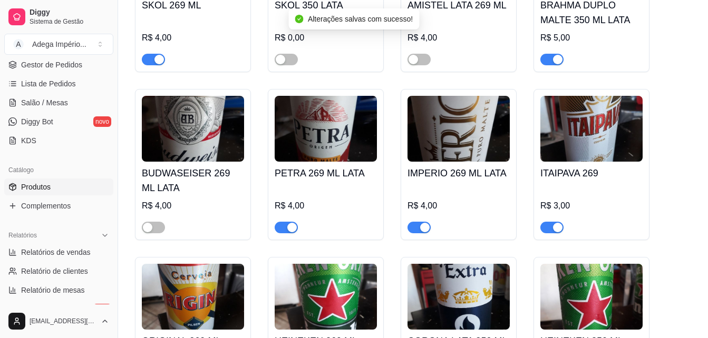
scroll to position [4848, 0]
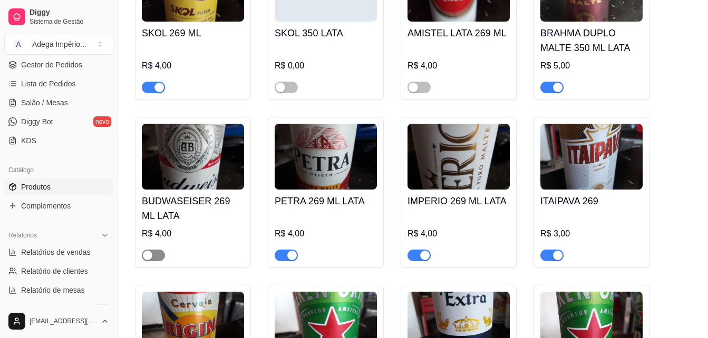
click at [151, 251] on div "button" at bounding box center [147, 255] width 9 height 9
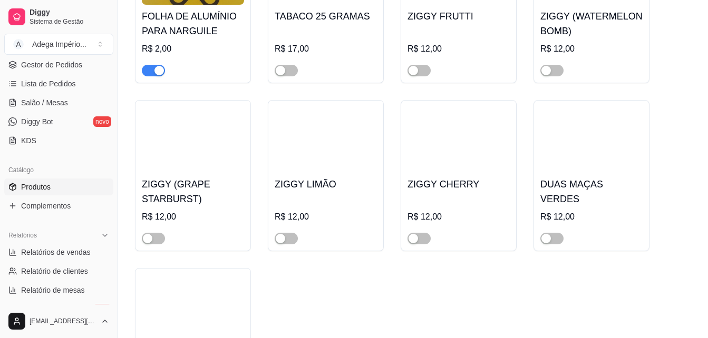
scroll to position [949, 0]
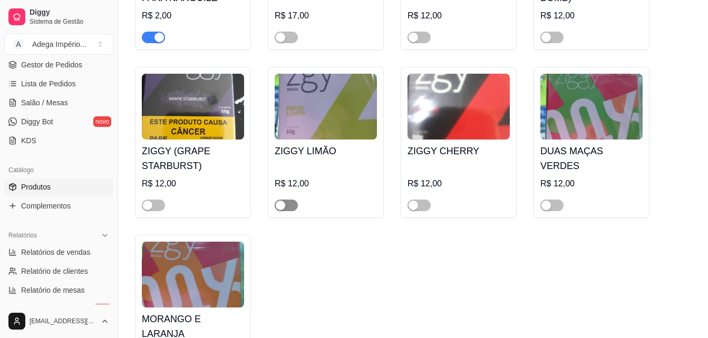
click at [287, 207] on span "button" at bounding box center [286, 206] width 23 height 12
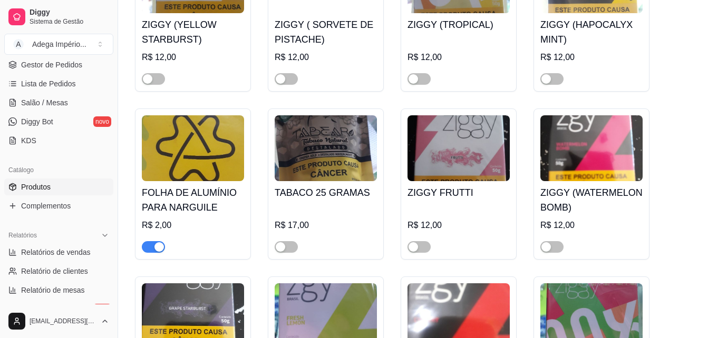
scroll to position [738, 0]
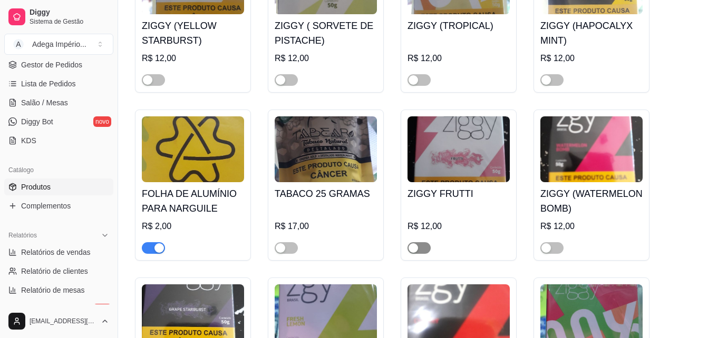
click at [409, 250] on div "button" at bounding box center [412, 247] width 9 height 9
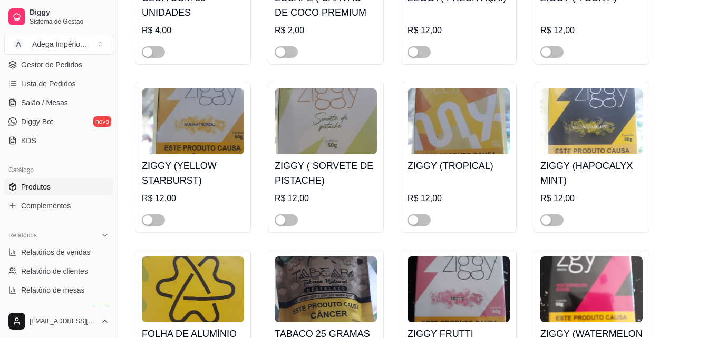
scroll to position [580, 0]
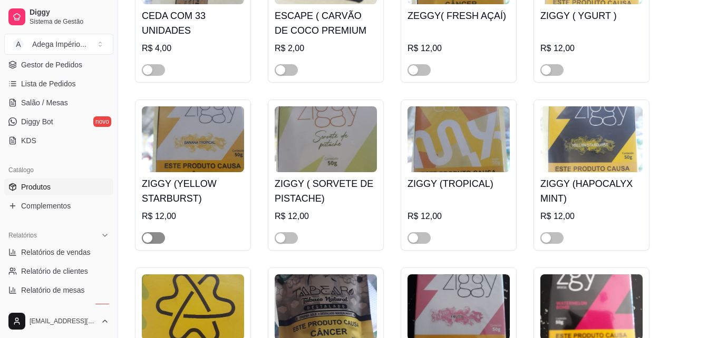
click at [146, 235] on div "button" at bounding box center [147, 237] width 9 height 9
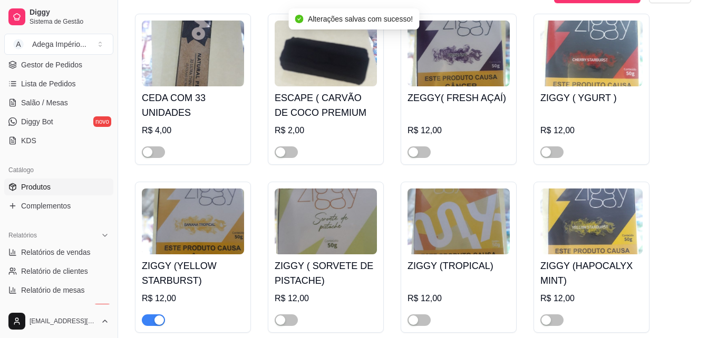
scroll to position [474, 0]
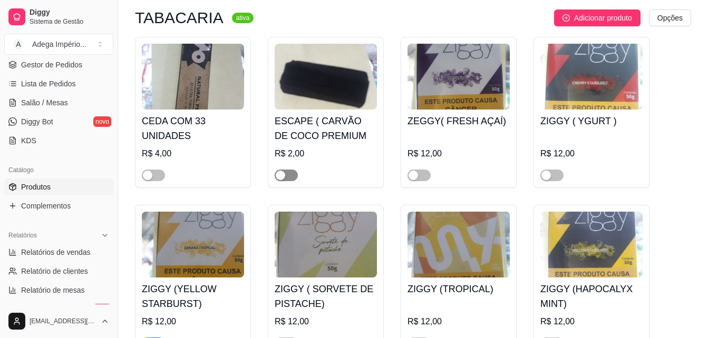
click at [281, 172] on div "button" at bounding box center [280, 175] width 9 height 9
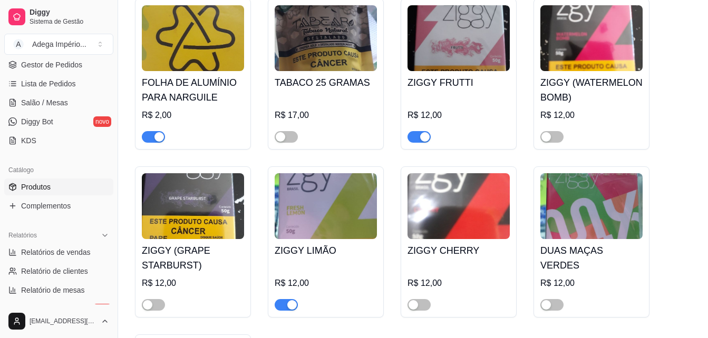
scroll to position [685, 0]
